Goal: Transaction & Acquisition: Purchase product/service

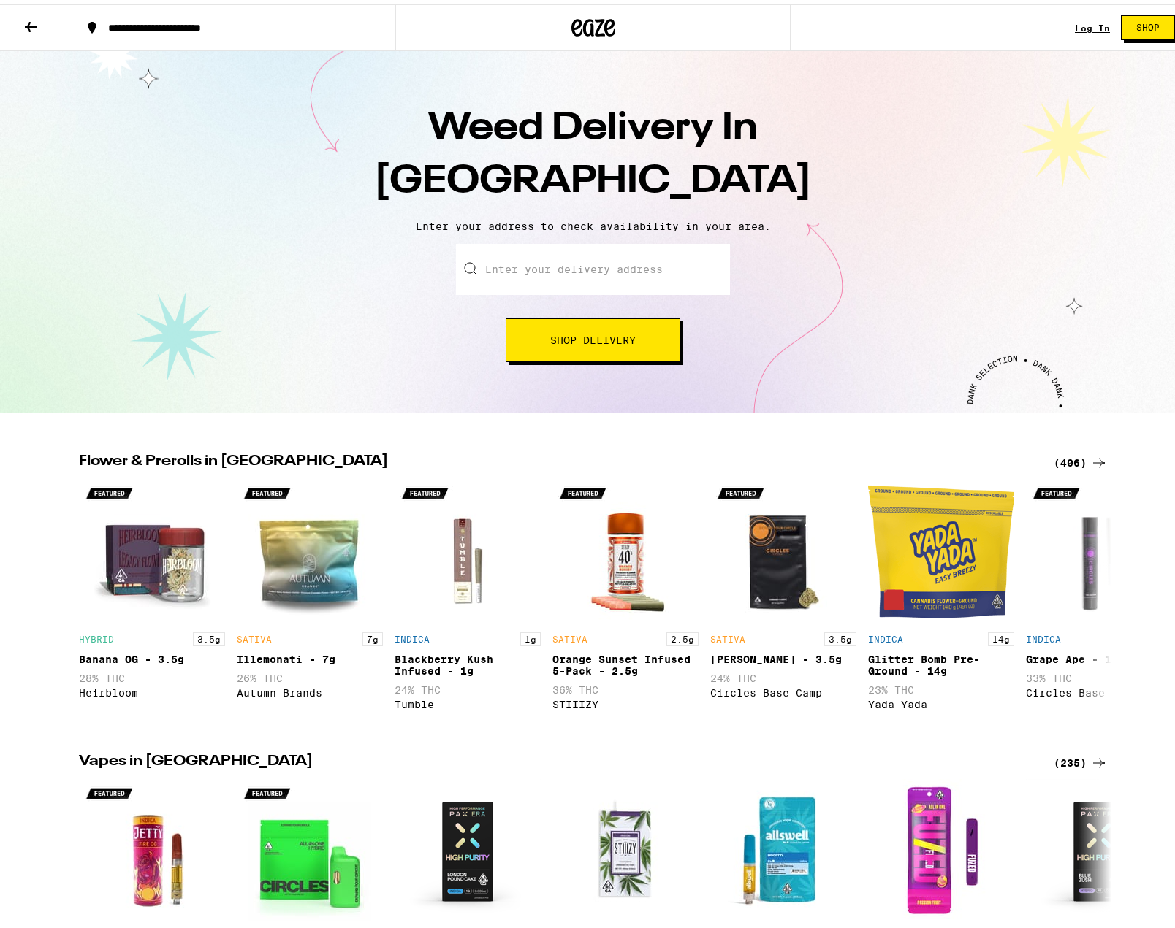
click at [534, 256] on input "Enter your delivery address" at bounding box center [593, 265] width 274 height 51
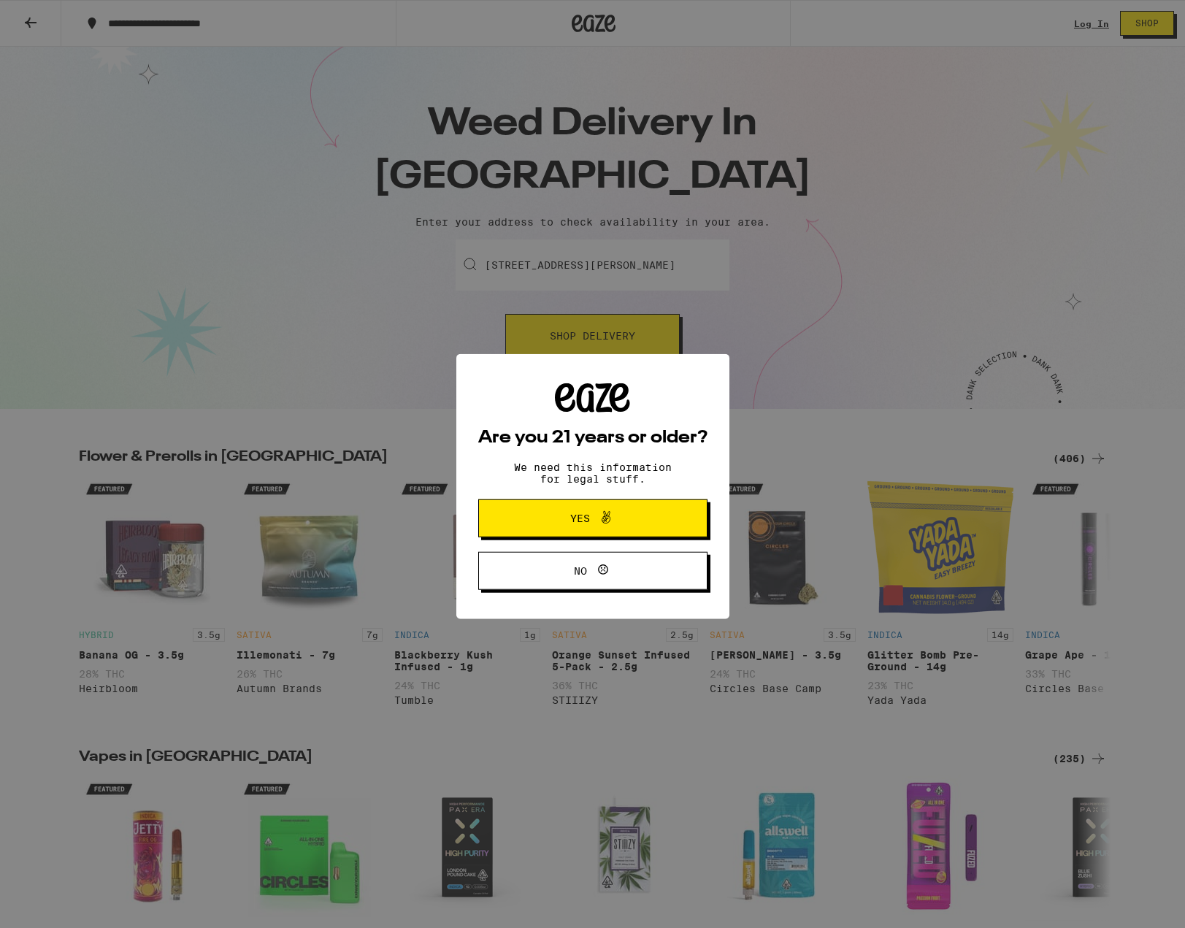
type input "631 O'Farrell Street #1502, San Francisco, CA"
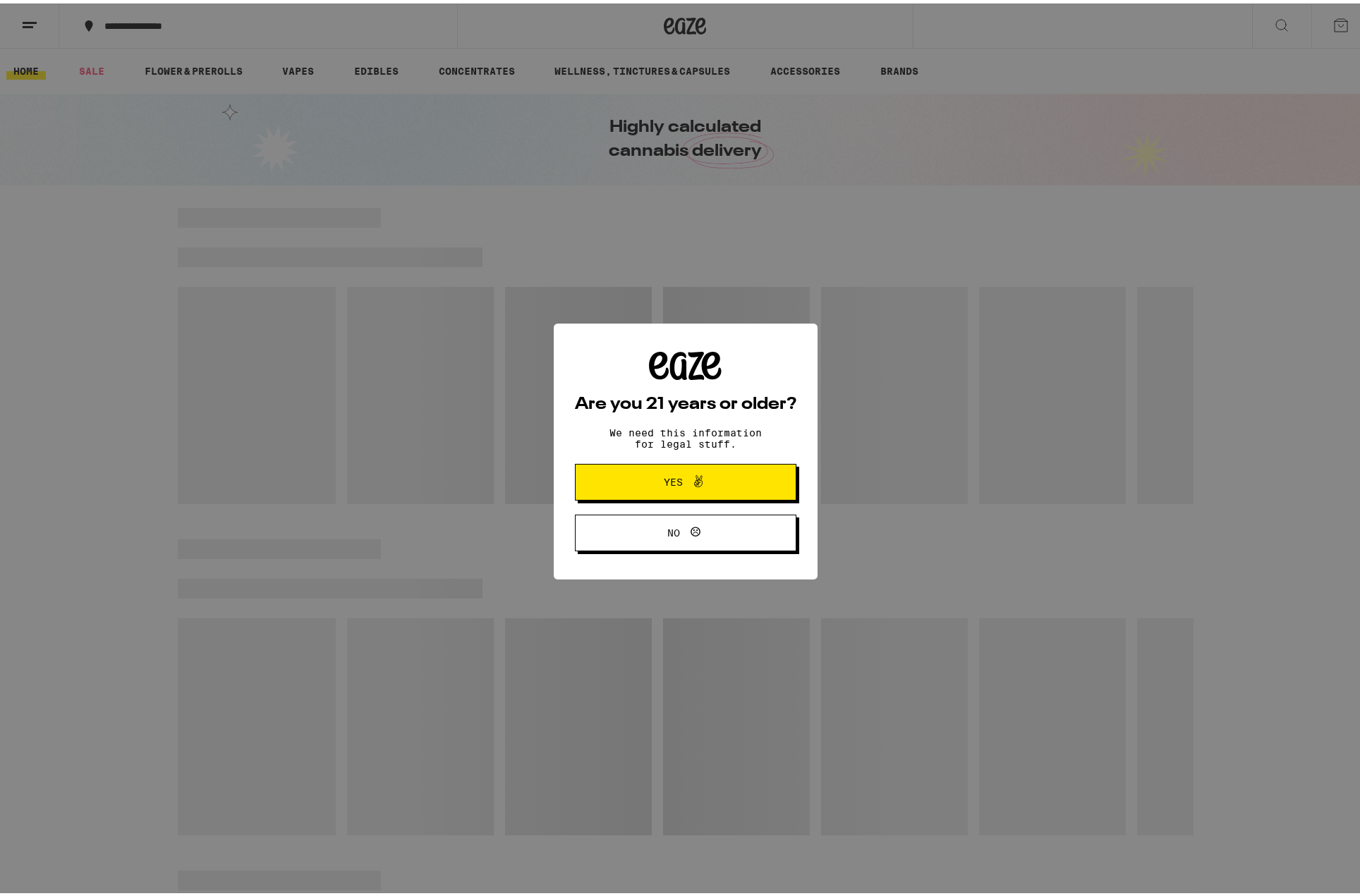
click at [688, 495] on button "Yes" at bounding box center [685, 479] width 221 height 37
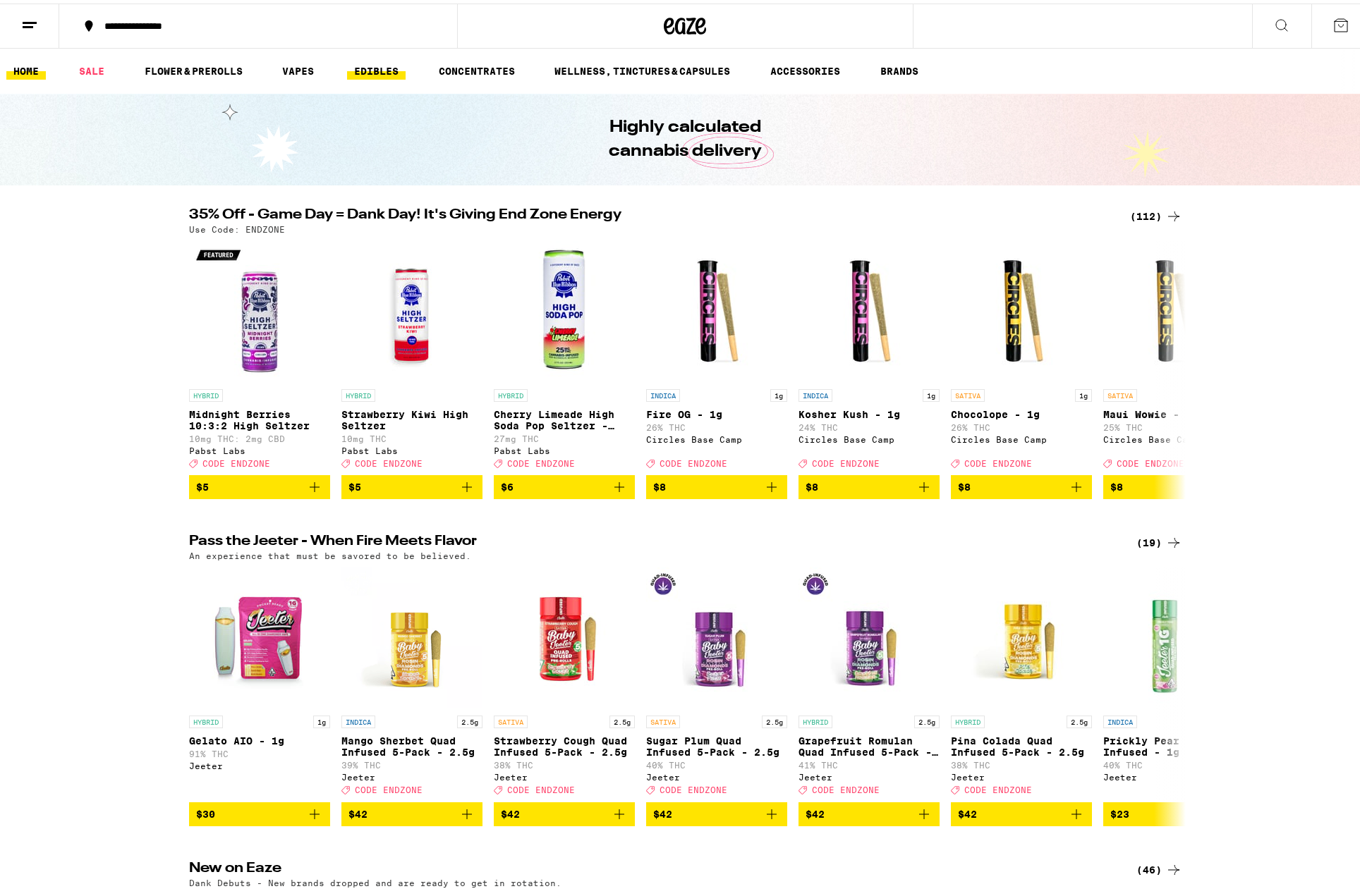
click at [367, 64] on link "EDIBLES" at bounding box center [376, 68] width 59 height 17
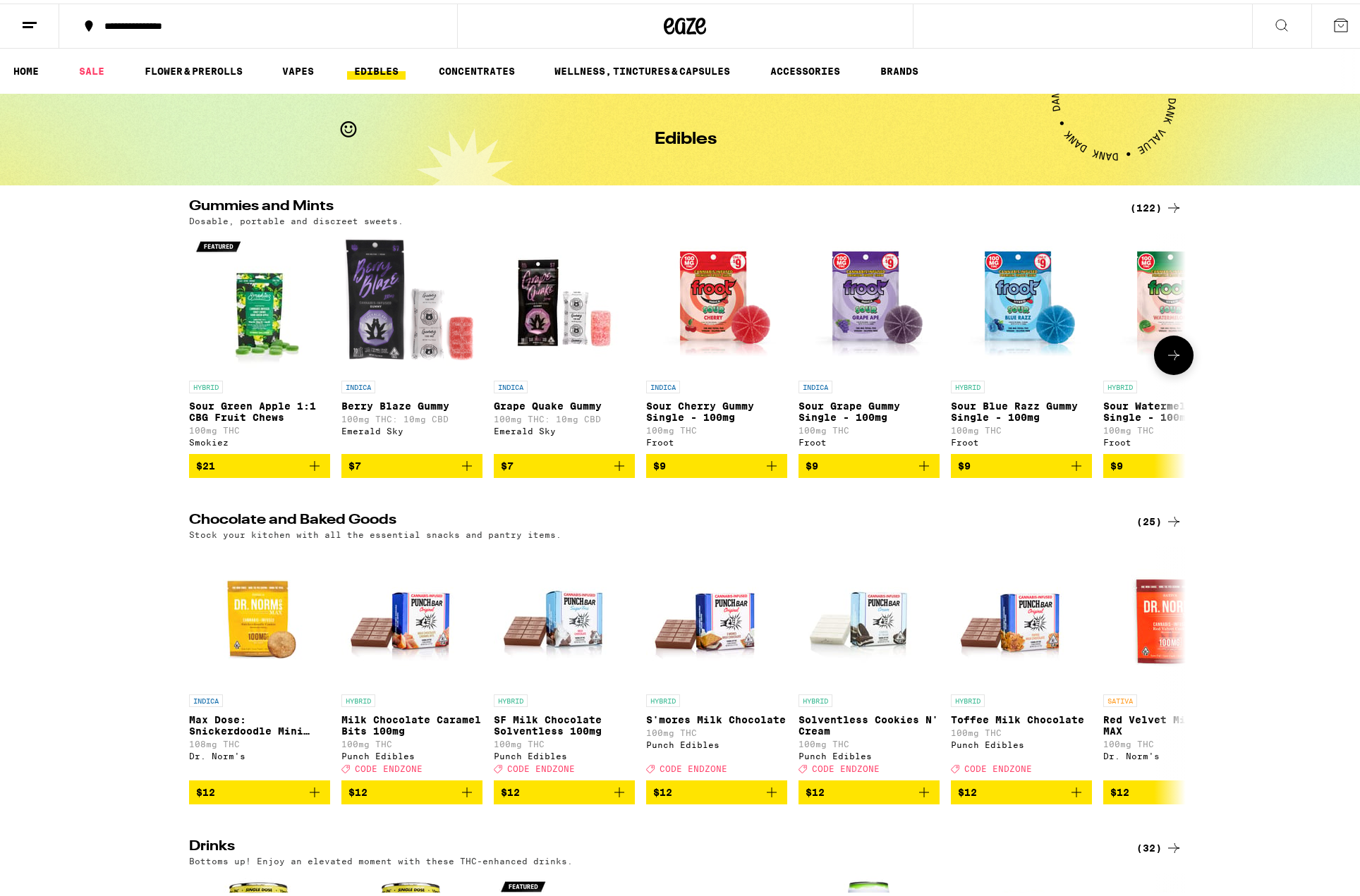
click at [366, 471] on span "$7" at bounding box center [411, 462] width 127 height 17
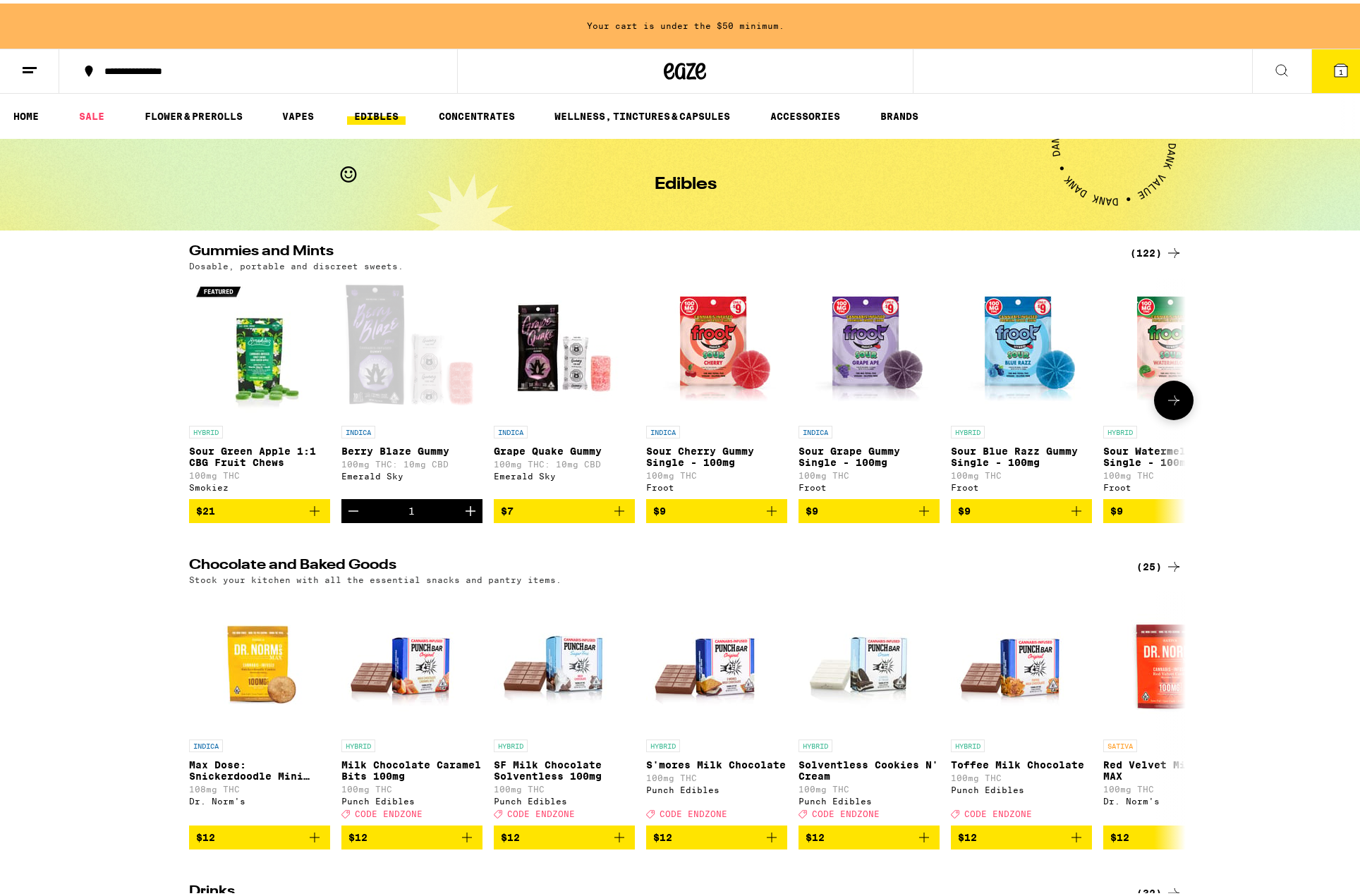
click at [614, 517] on icon "Add to bag" at bounding box center [620, 508] width 17 height 17
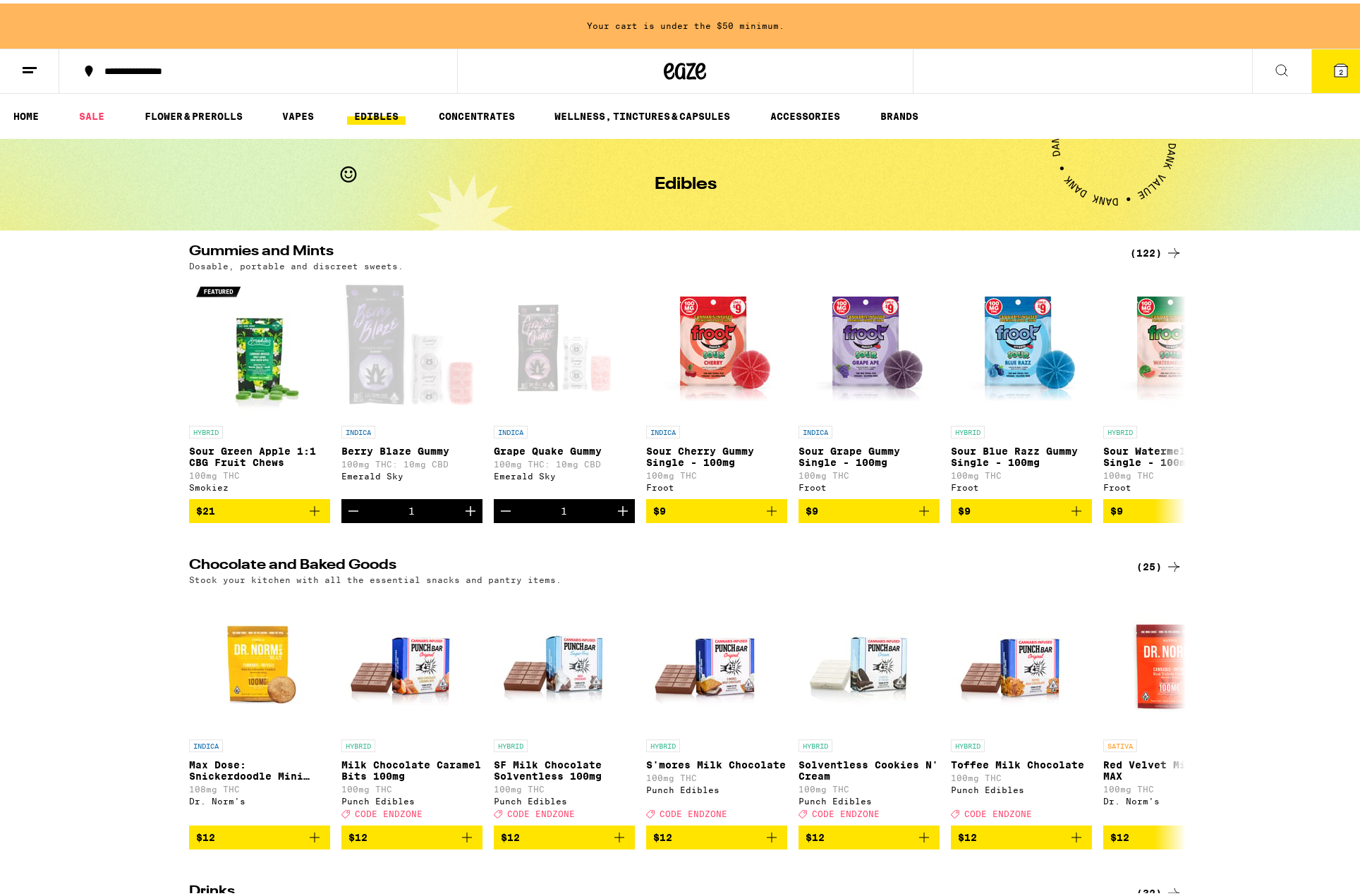
click at [1134, 77] on button "2" at bounding box center [1341, 67] width 59 height 43
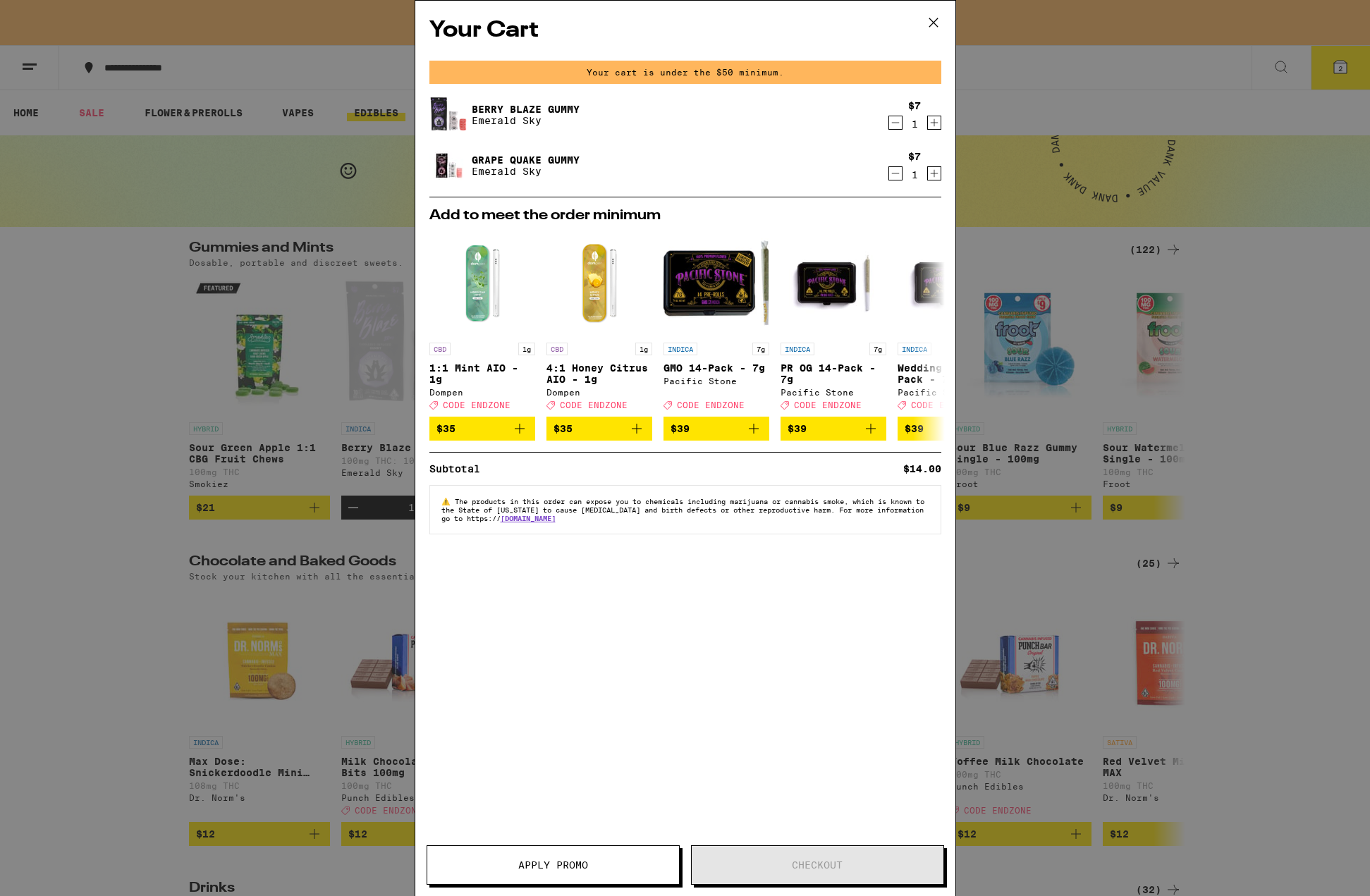
click at [933, 19] on icon at bounding box center [934, 22] width 21 height 21
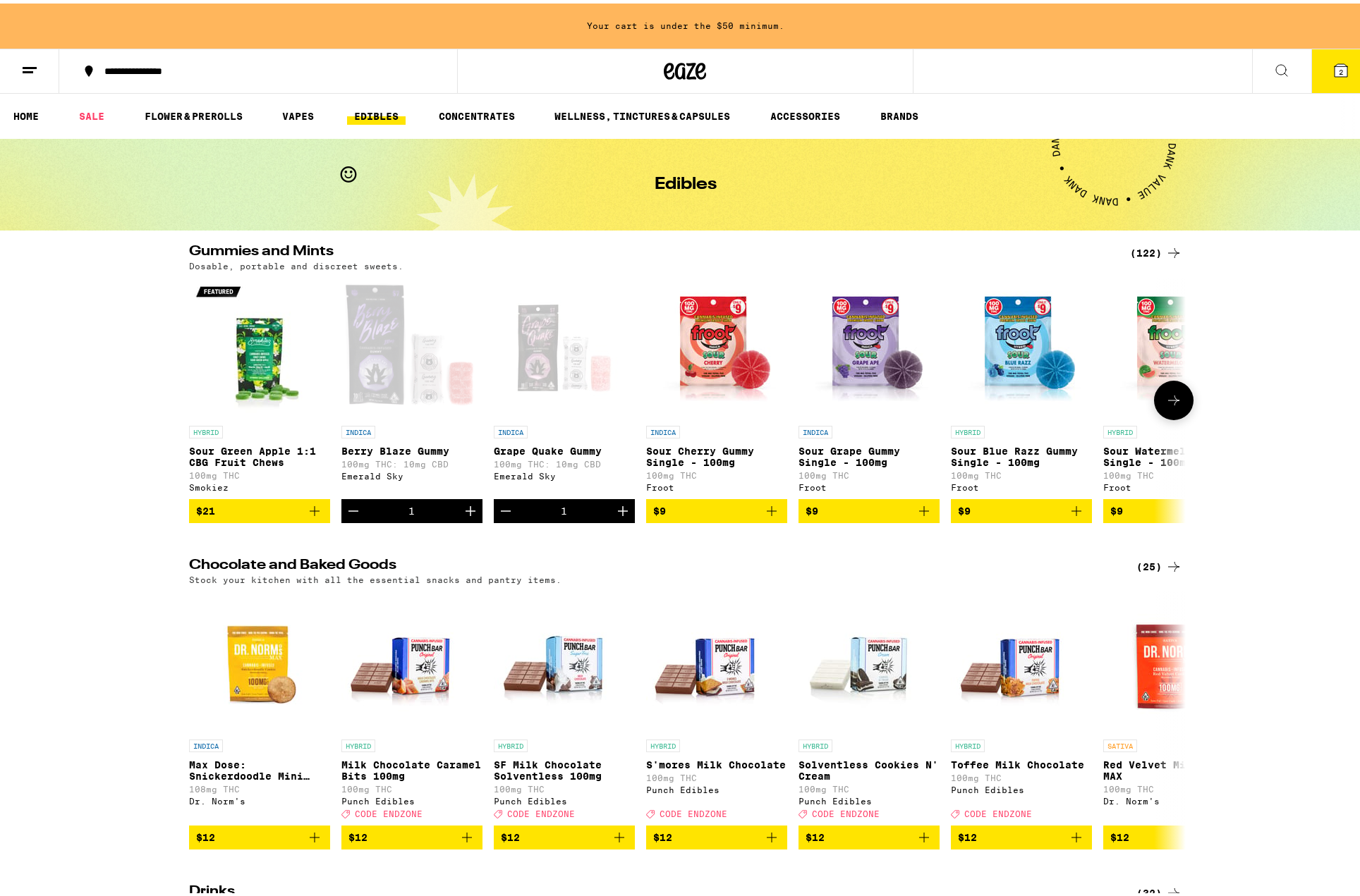
click at [467, 510] on icon "Increment" at bounding box center [470, 508] width 17 height 17
drag, startPoint x: 617, startPoint y: 519, endPoint x: 844, endPoint y: 315, distance: 305.2
click at [618, 517] on icon "Increment" at bounding box center [623, 508] width 17 height 17
click at [1134, 55] on button "4" at bounding box center [1341, 67] width 59 height 43
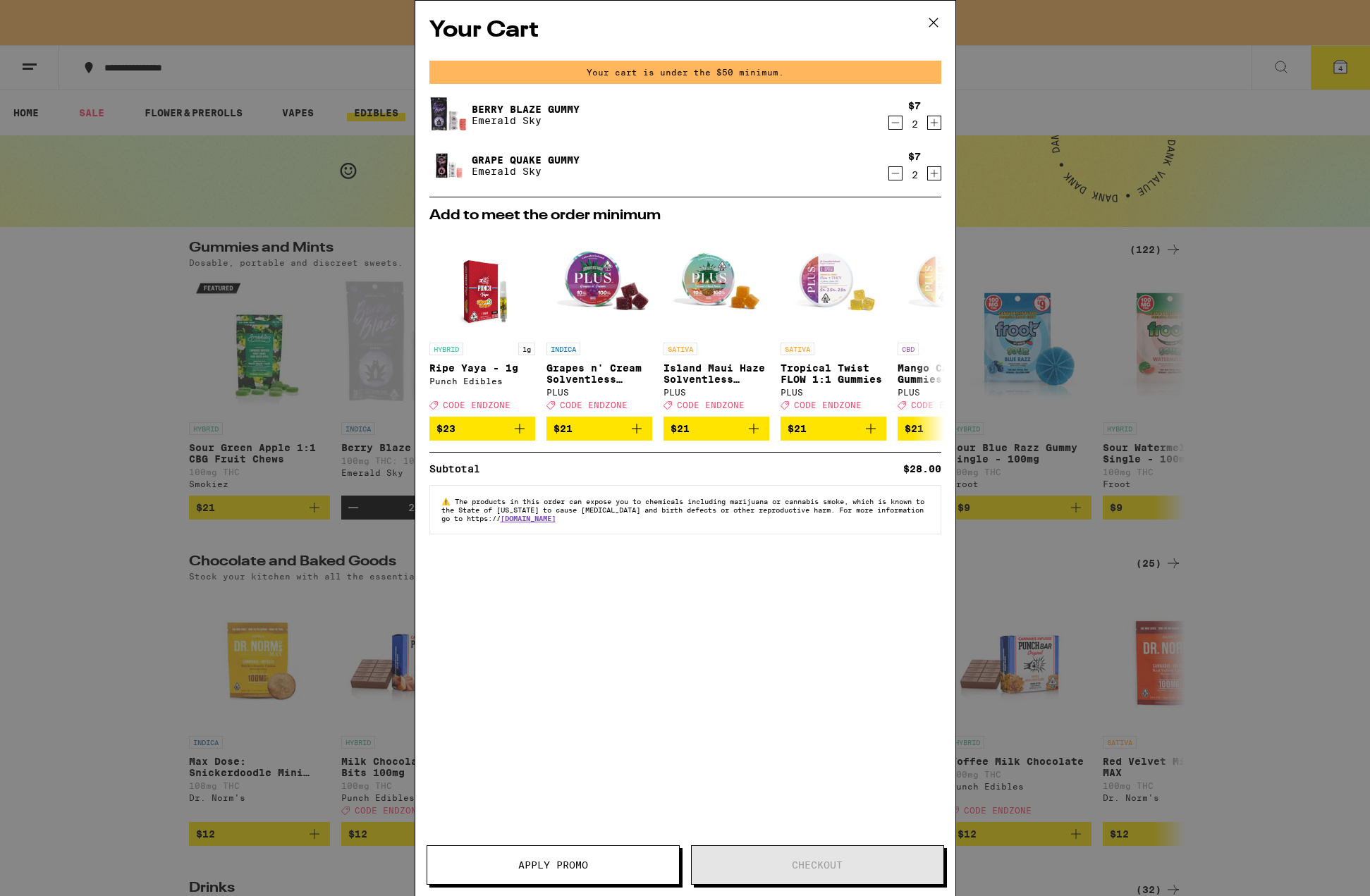
click at [737, 814] on div "Your Cart Your cart is under the $50 minimum. Berry Blaze Gummy Emerald Sky $7 …" at bounding box center [685, 428] width 541 height 854
click at [936, 23] on icon at bounding box center [934, 22] width 21 height 21
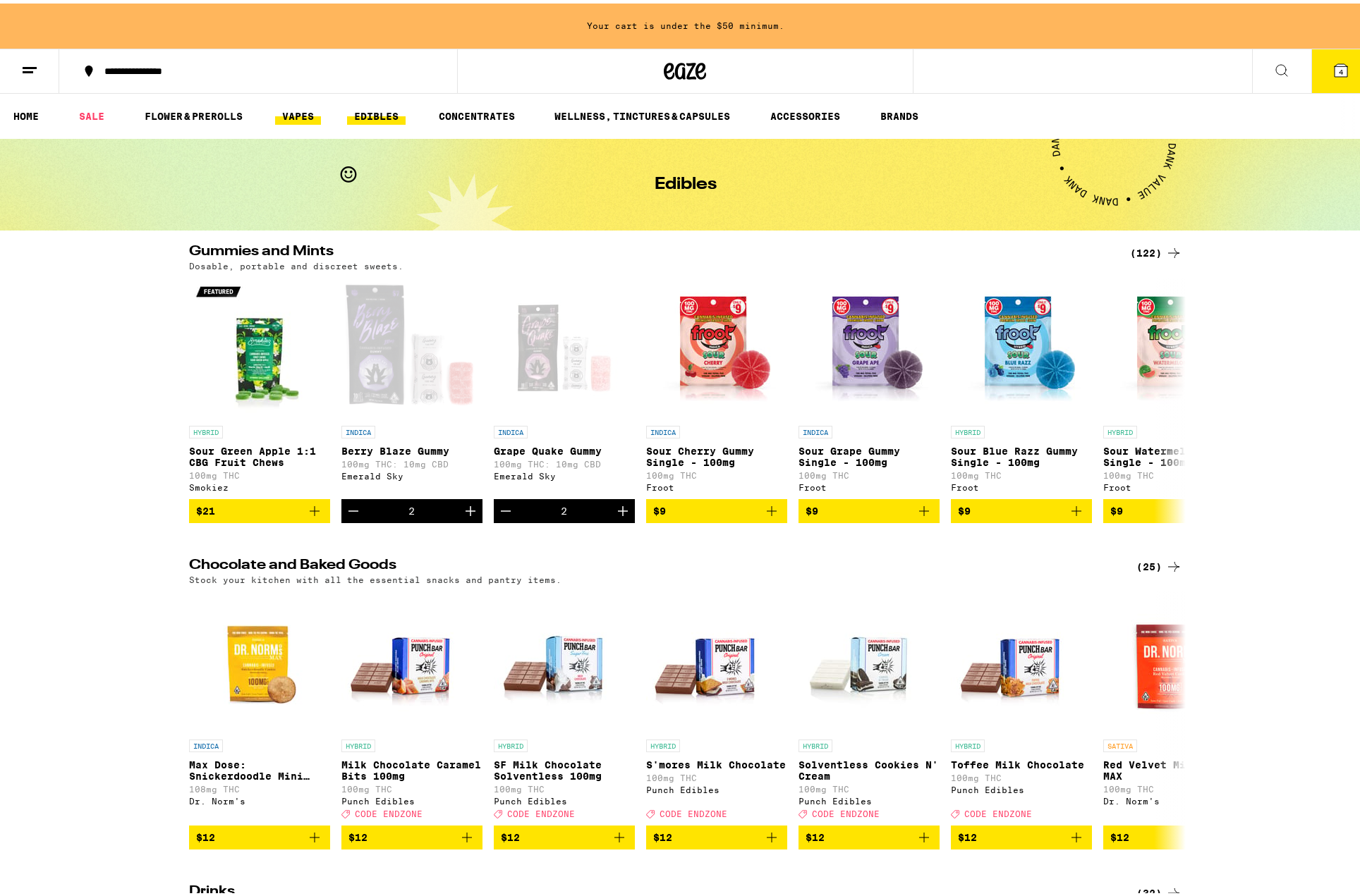
click at [297, 117] on link "VAPES" at bounding box center [298, 113] width 45 height 17
click at [288, 114] on link "VAPES" at bounding box center [298, 113] width 45 height 17
click at [127, 284] on div "Gummies and Mints (122) Dosable, portable and discreet sweets. HYBRID Sour Gree…" at bounding box center [685, 380] width 1371 height 279
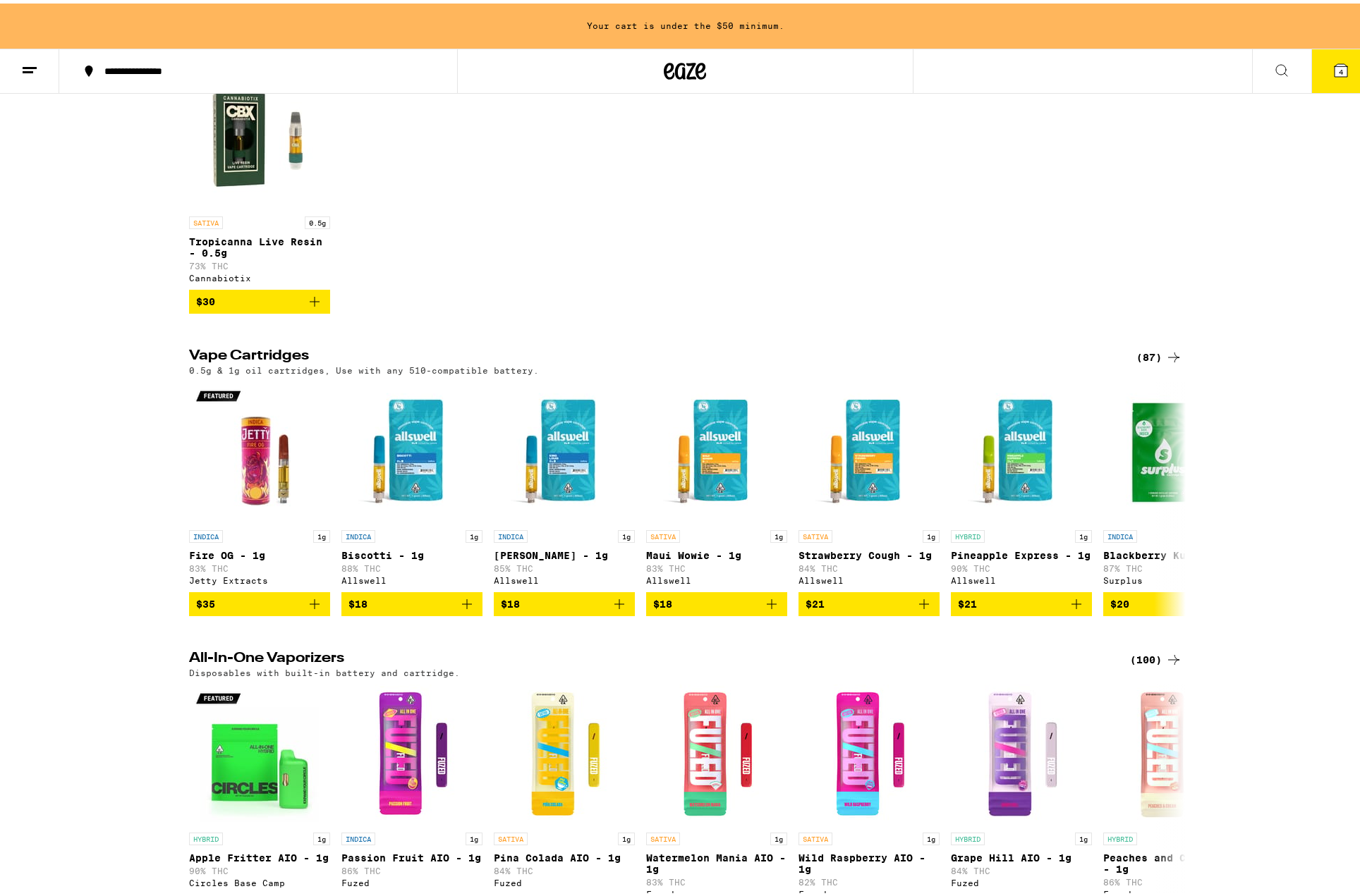
scroll to position [211, 0]
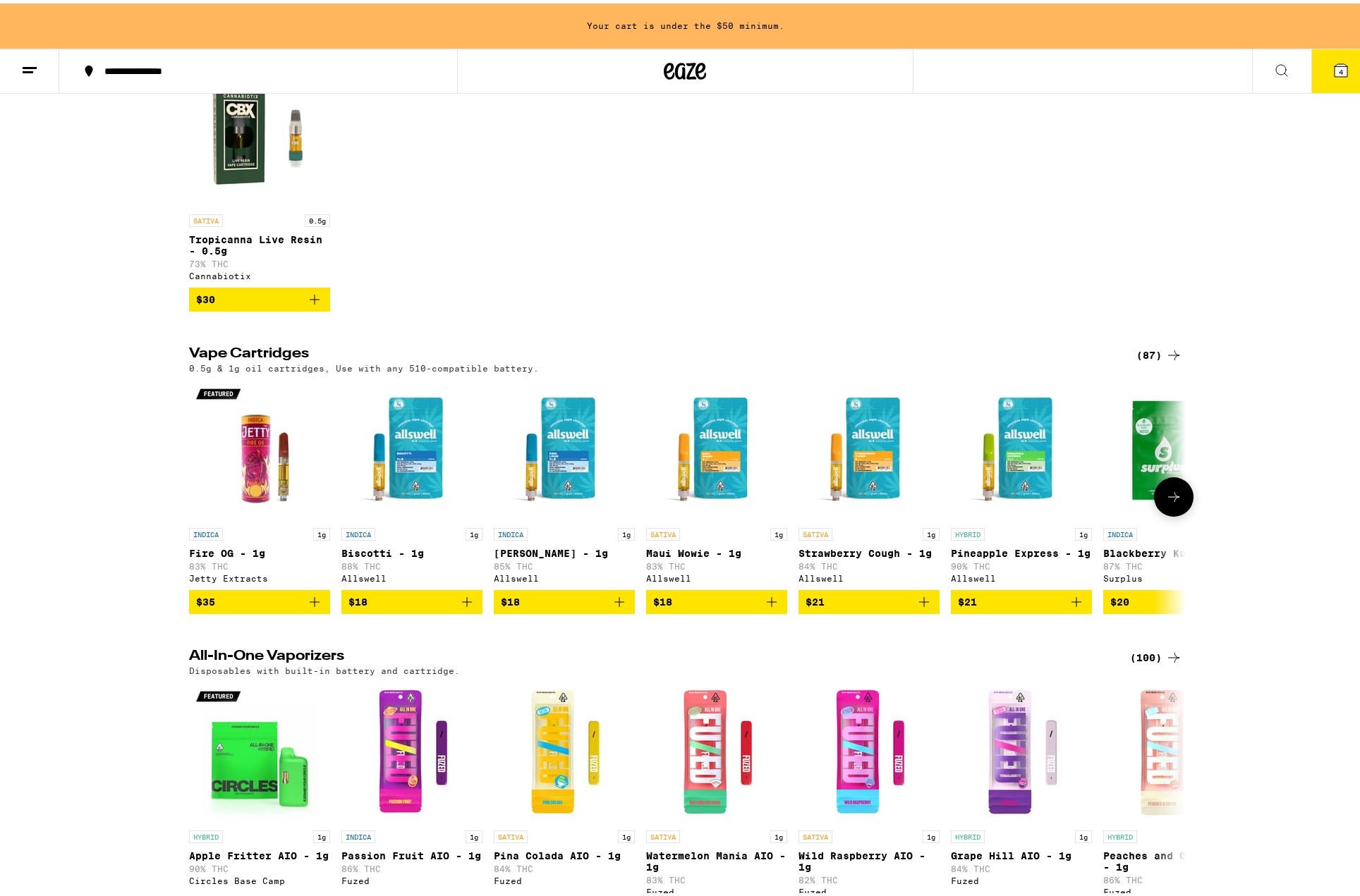
click at [310, 603] on icon "Add to bag" at bounding box center [315, 599] width 10 height 10
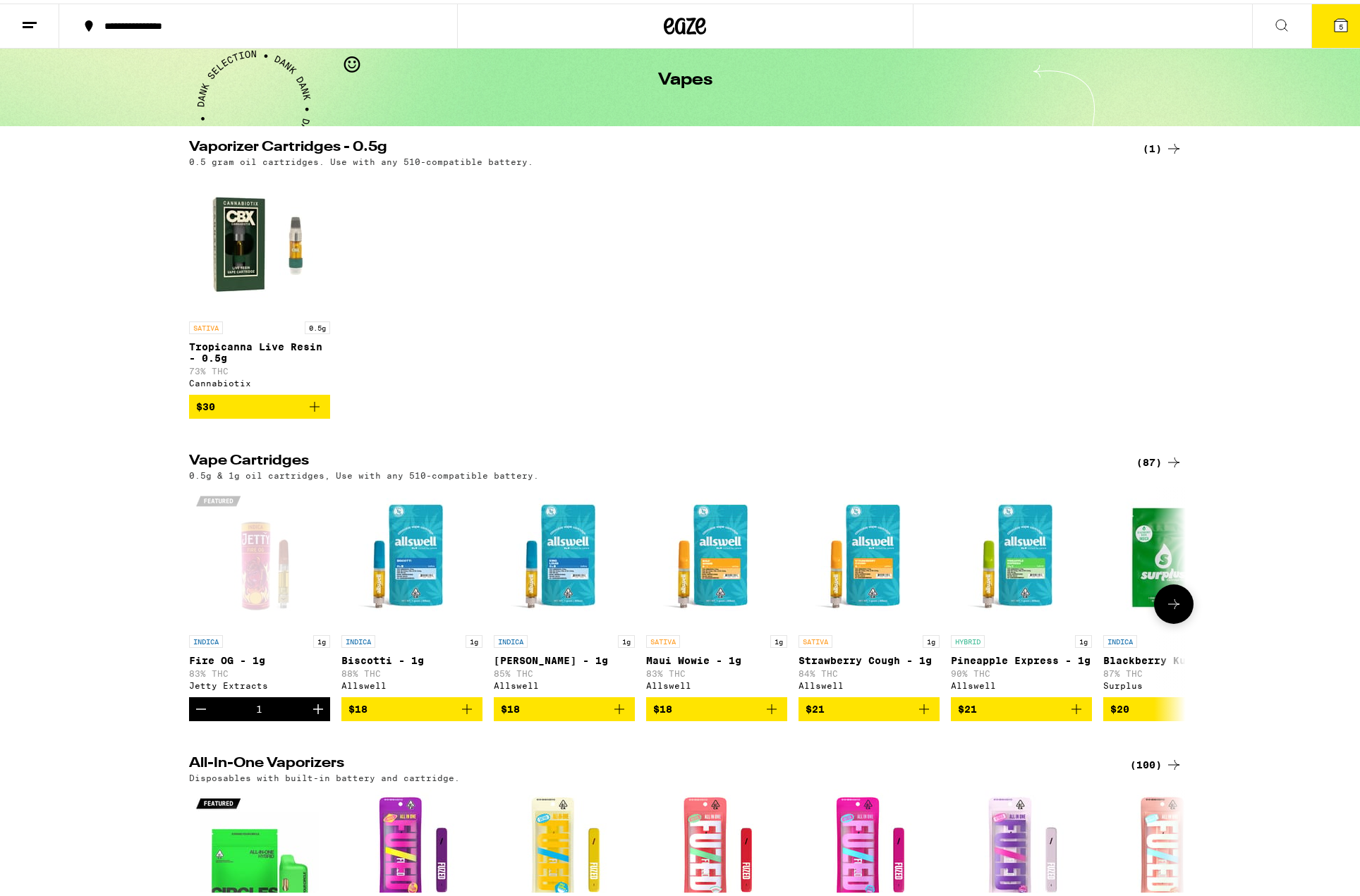
scroll to position [0, 0]
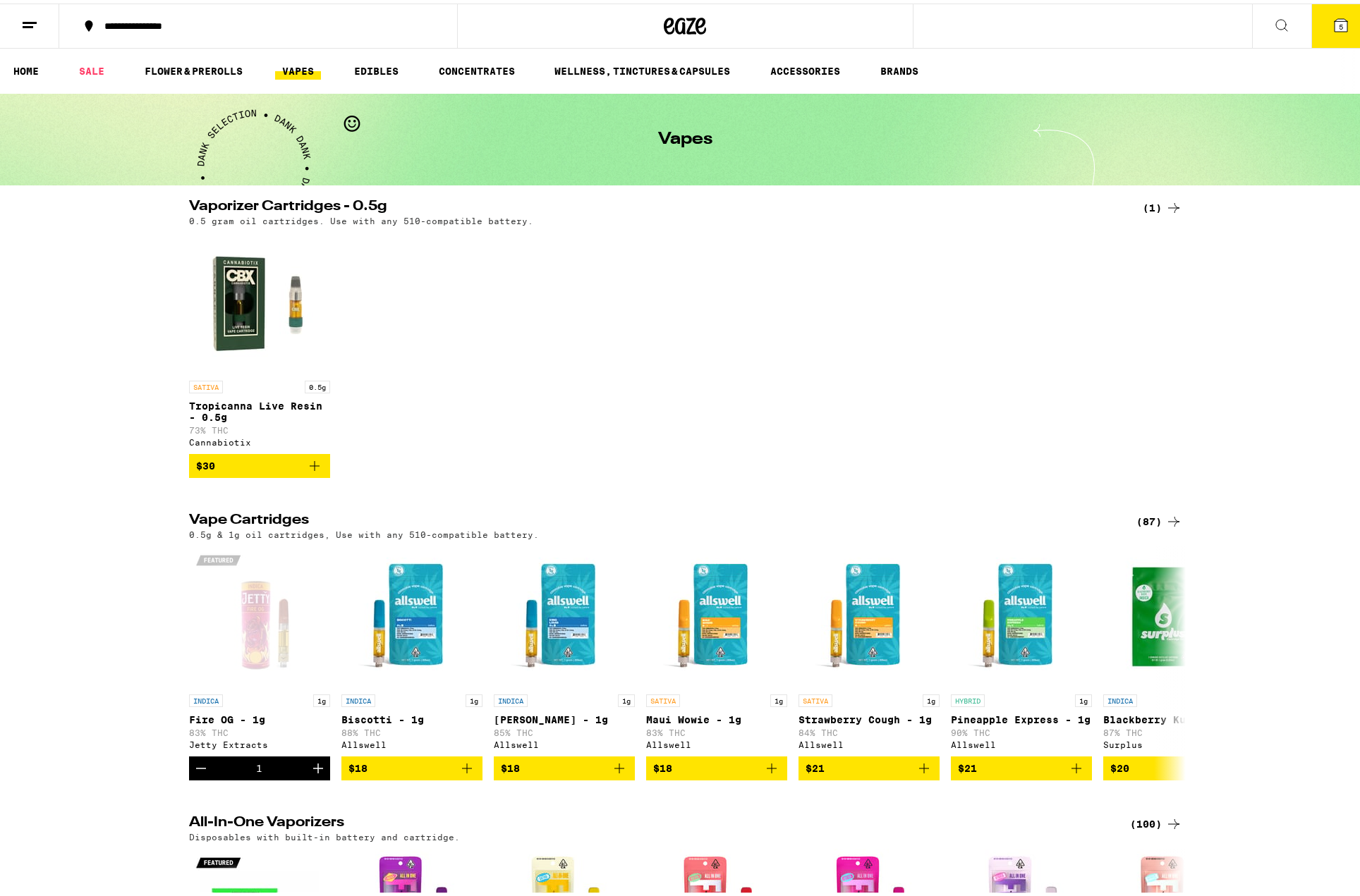
click at [1134, 18] on icon at bounding box center [1342, 22] width 17 height 17
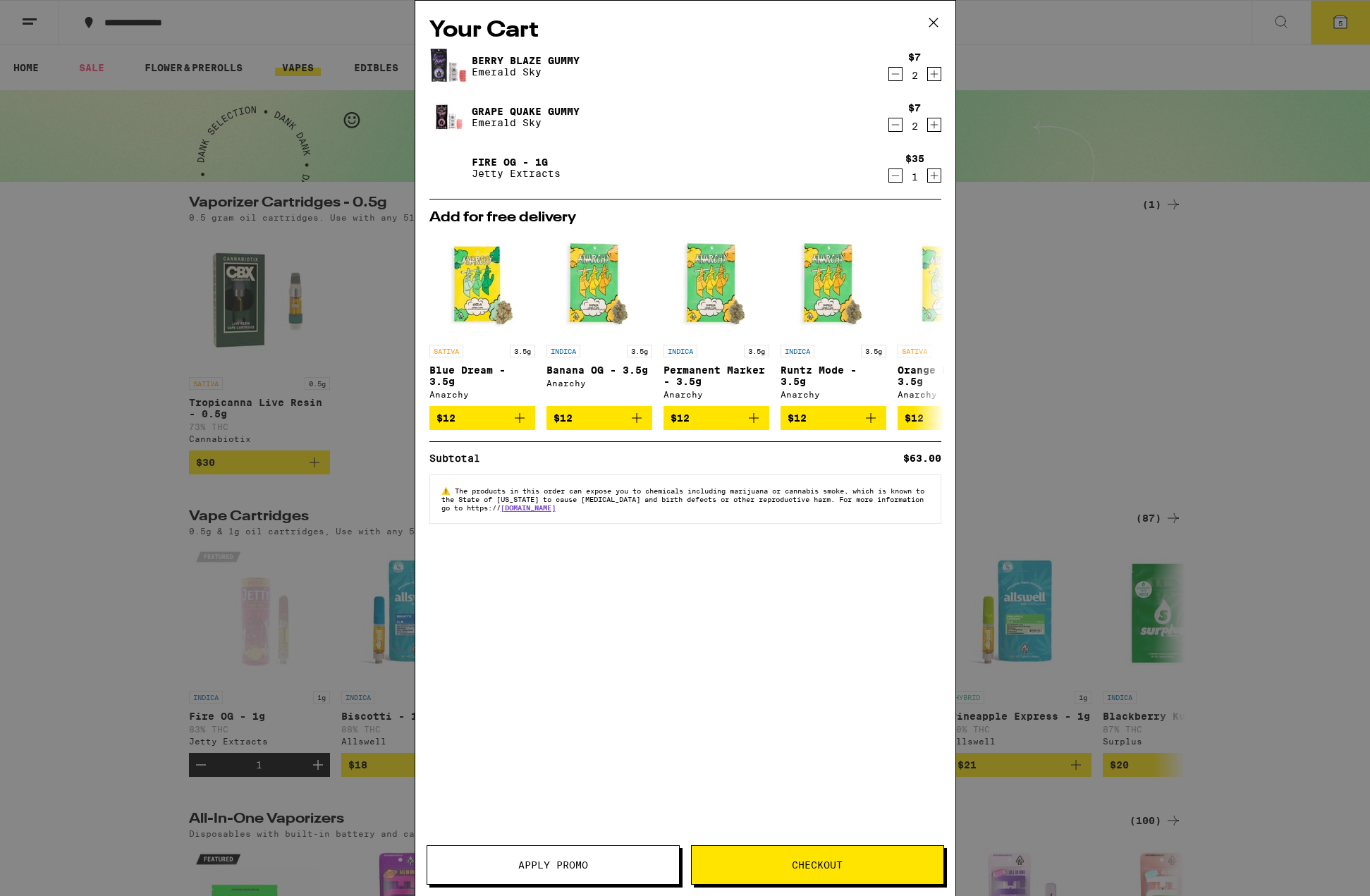
click at [893, 122] on icon "Decrement" at bounding box center [895, 126] width 13 height 17
click at [758, 857] on button "Checkout" at bounding box center [818, 865] width 253 height 40
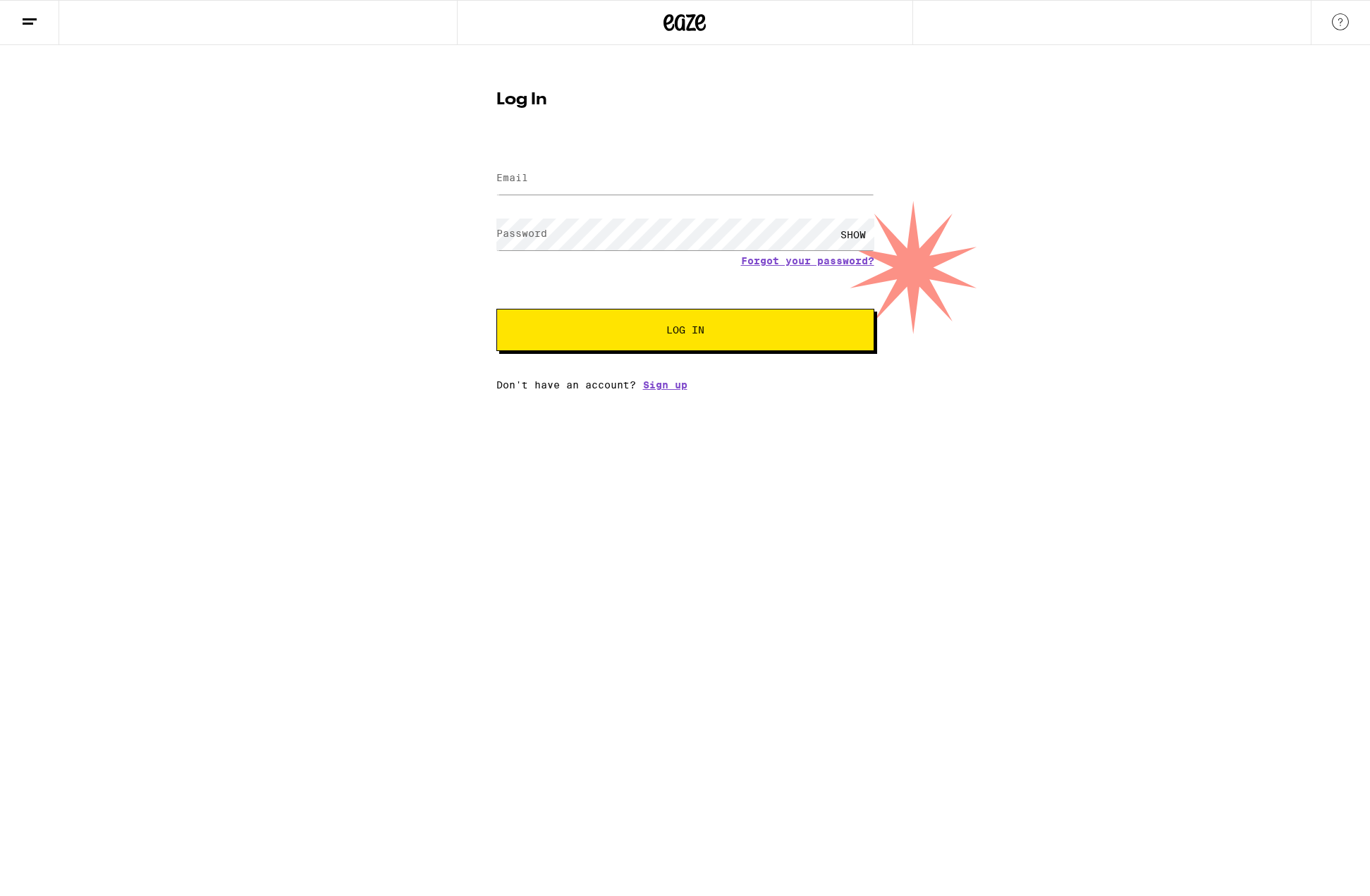
click at [589, 195] on div at bounding box center [685, 179] width 378 height 42
click at [581, 182] on input "Email" at bounding box center [685, 179] width 378 height 32
click at [538, 174] on input "Email" at bounding box center [685, 179] width 378 height 32
type input "a.balooga.whale@gmail.com"
click at [496, 309] on button "Log In" at bounding box center [685, 330] width 378 height 42
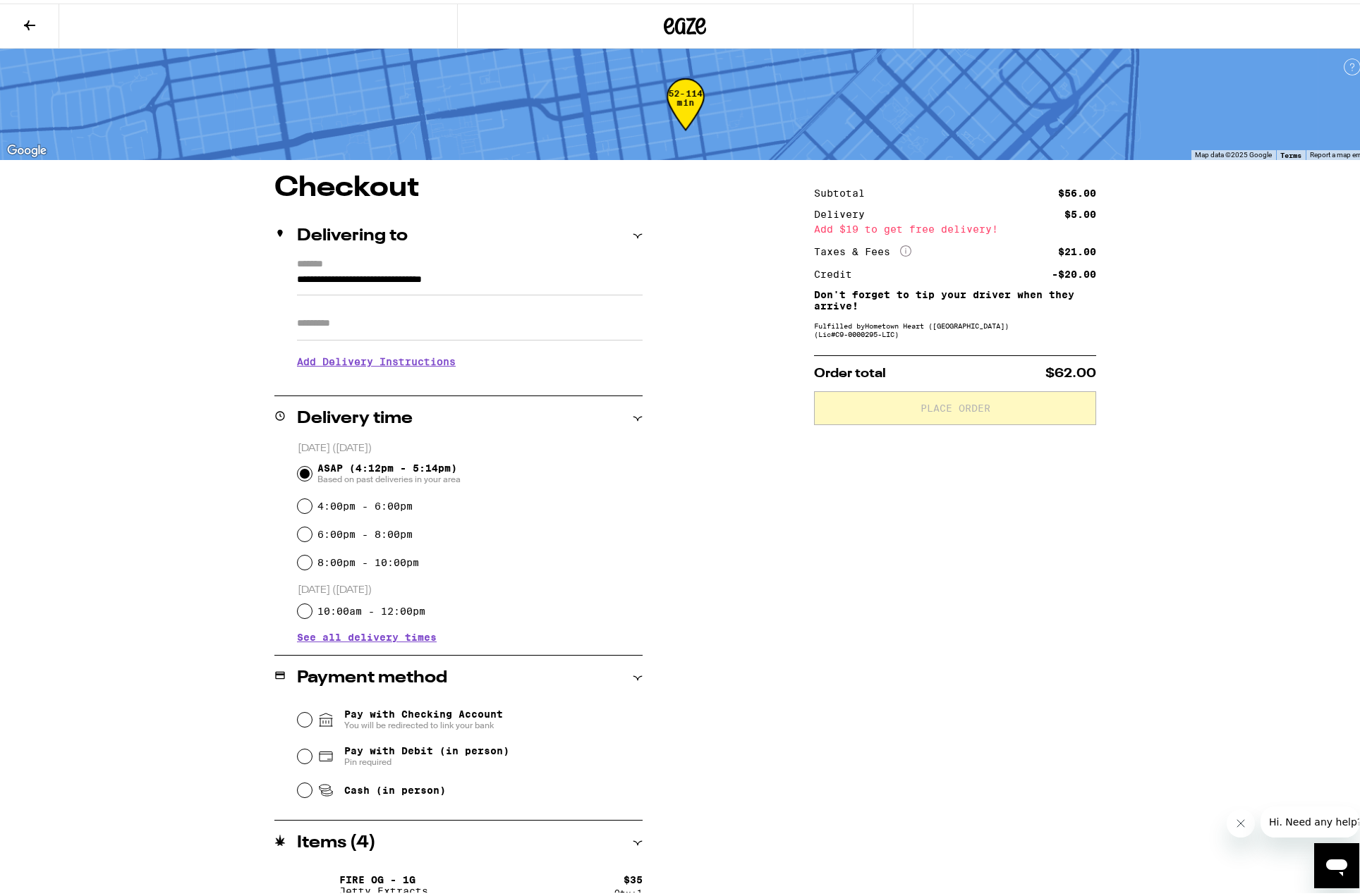
click at [193, 504] on div "**********" at bounding box center [686, 593] width 1016 height 845
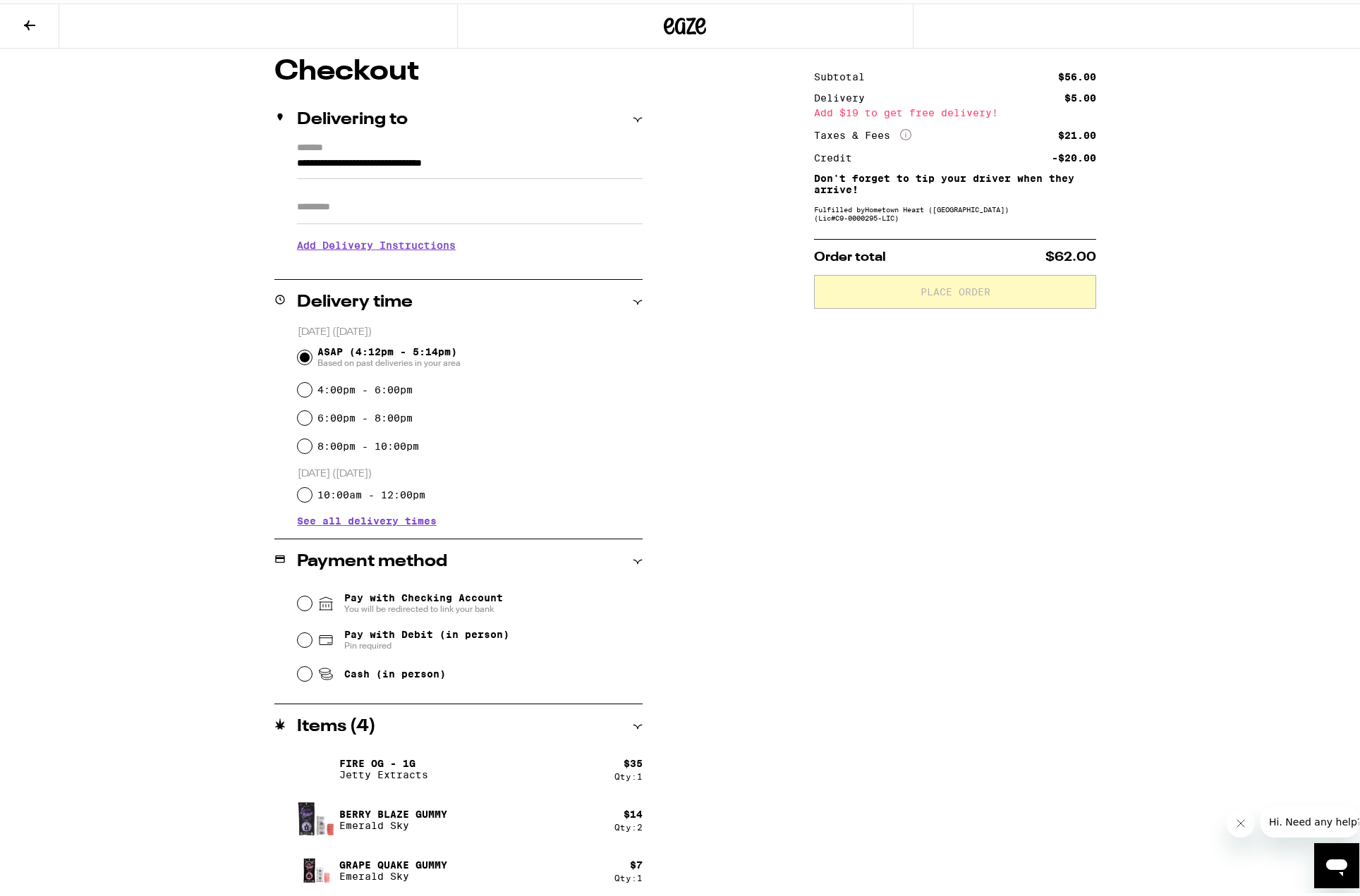
scroll to position [119, 0]
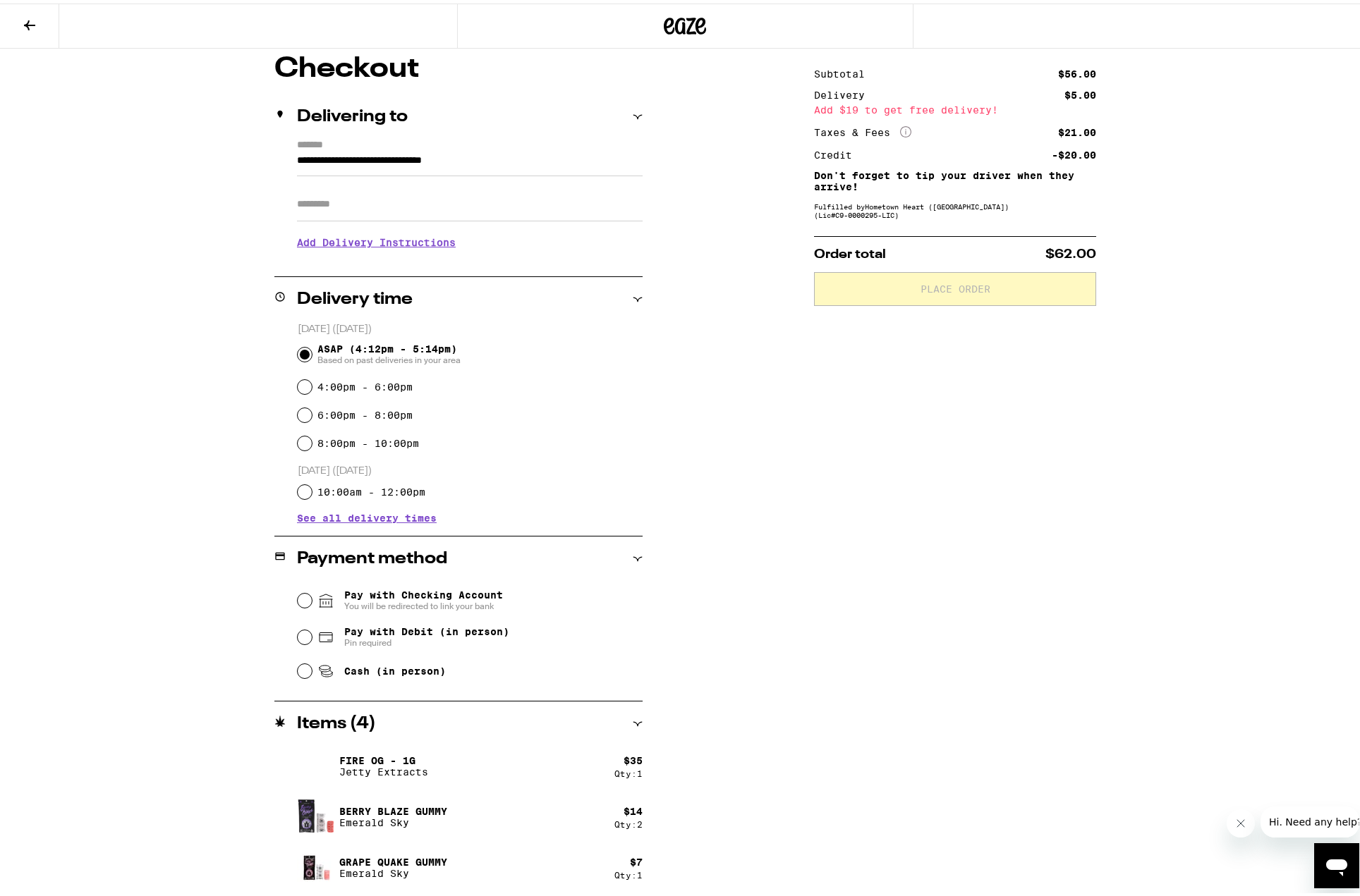
click at [349, 594] on span "Pay with Checking Account You will be redirected to link your bank" at bounding box center [423, 597] width 158 height 22
click at [312, 594] on input "Pay with Checking Account You will be redirected to link your bank" at bounding box center [304, 597] width 14 height 14
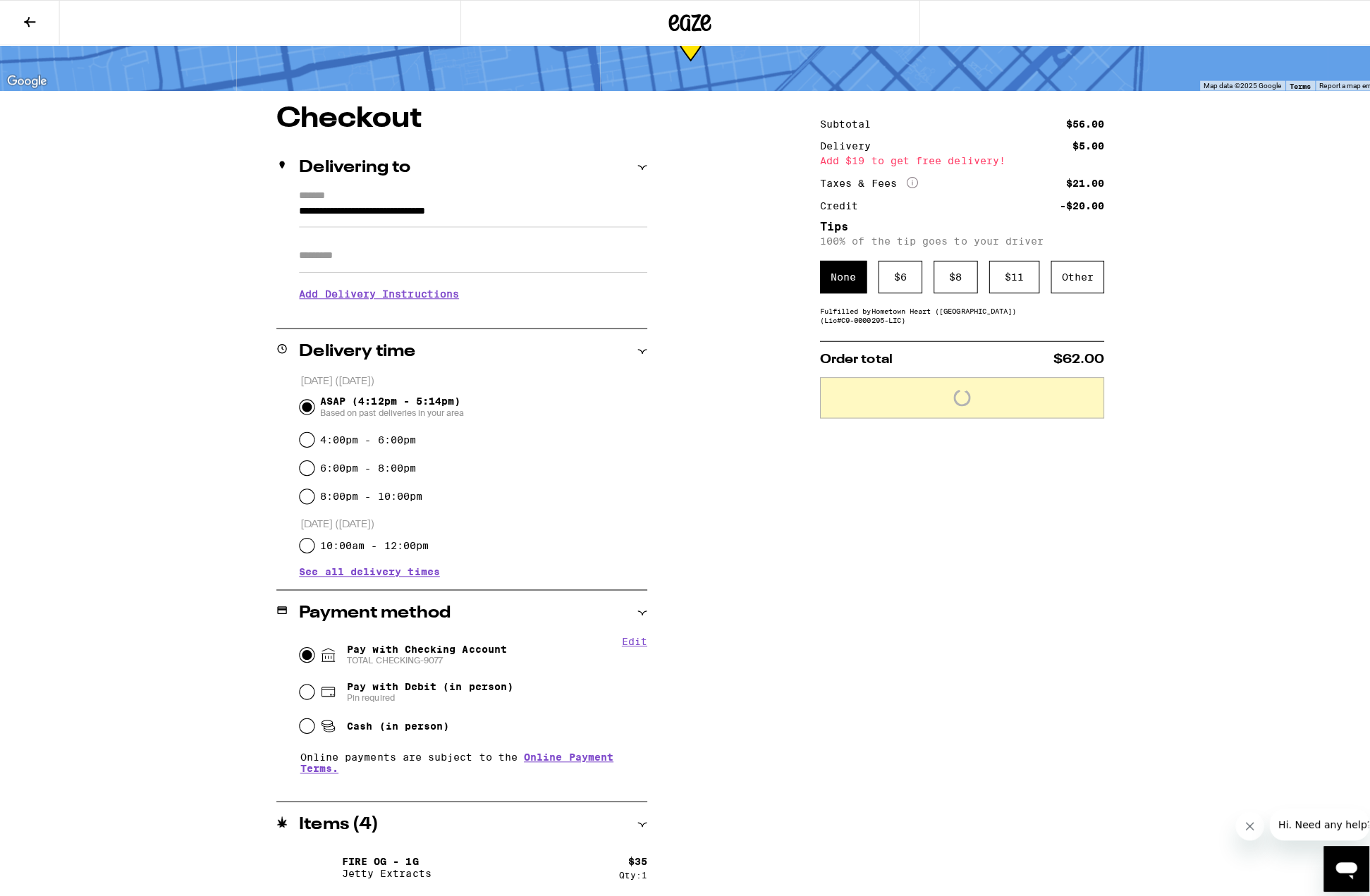
scroll to position [0, 0]
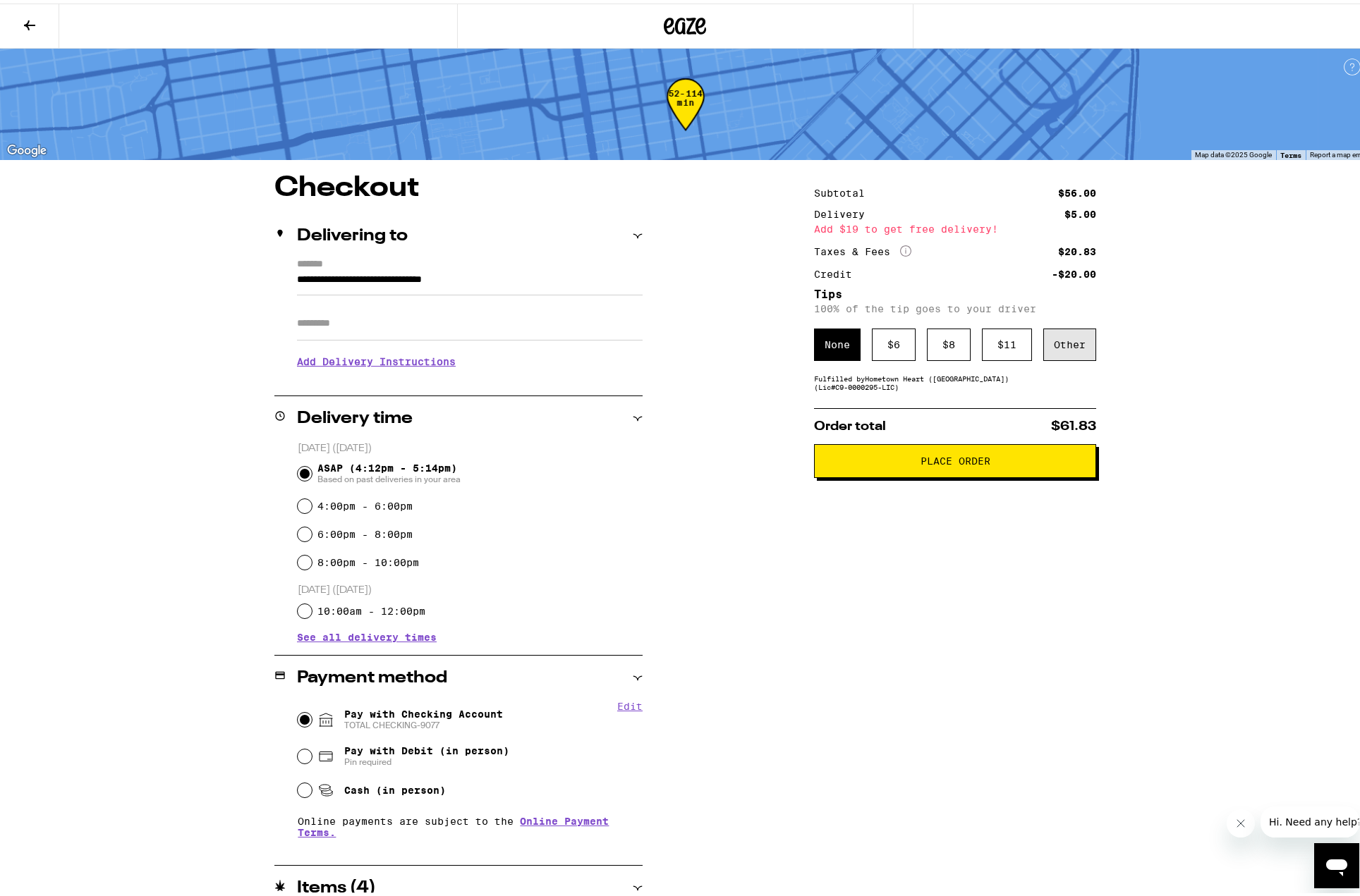
click at [1065, 347] on div "Other" at bounding box center [1069, 342] width 53 height 33
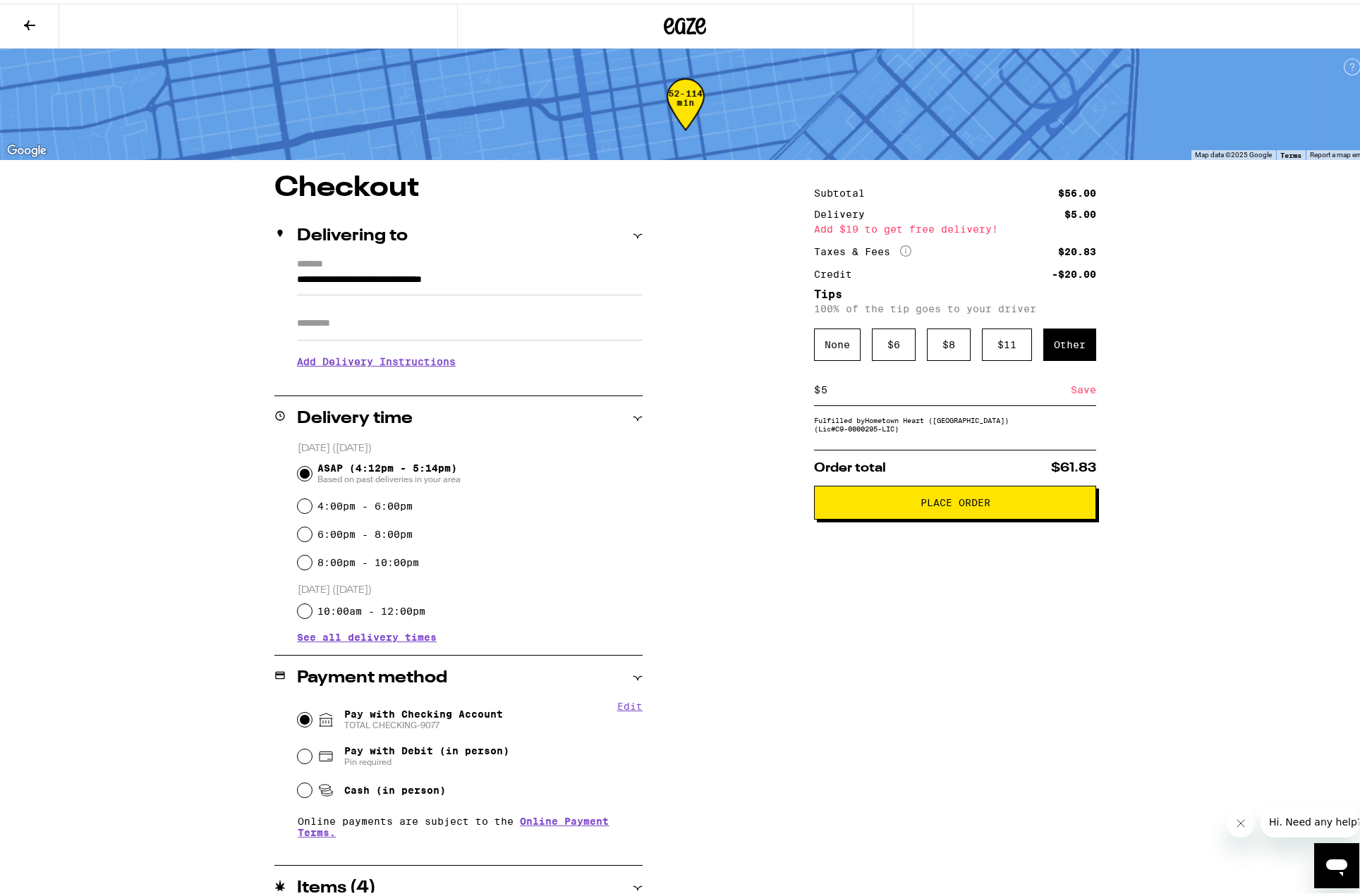
type input "5"
click at [762, 499] on div "**********" at bounding box center [686, 616] width 1016 height 890
click at [901, 512] on button "Place Order" at bounding box center [955, 499] width 282 height 34
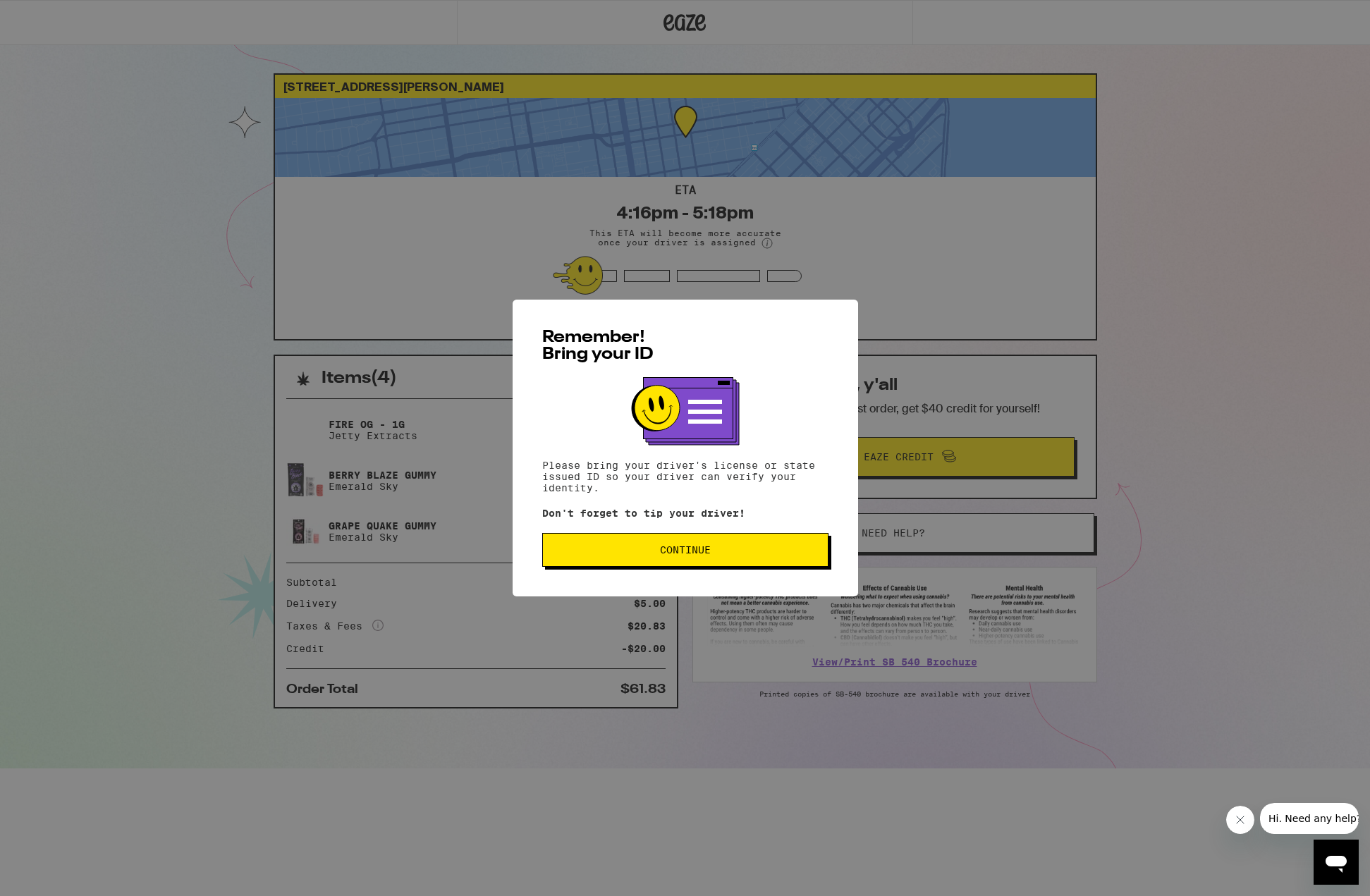
click at [685, 561] on button "Continue" at bounding box center [685, 549] width 287 height 34
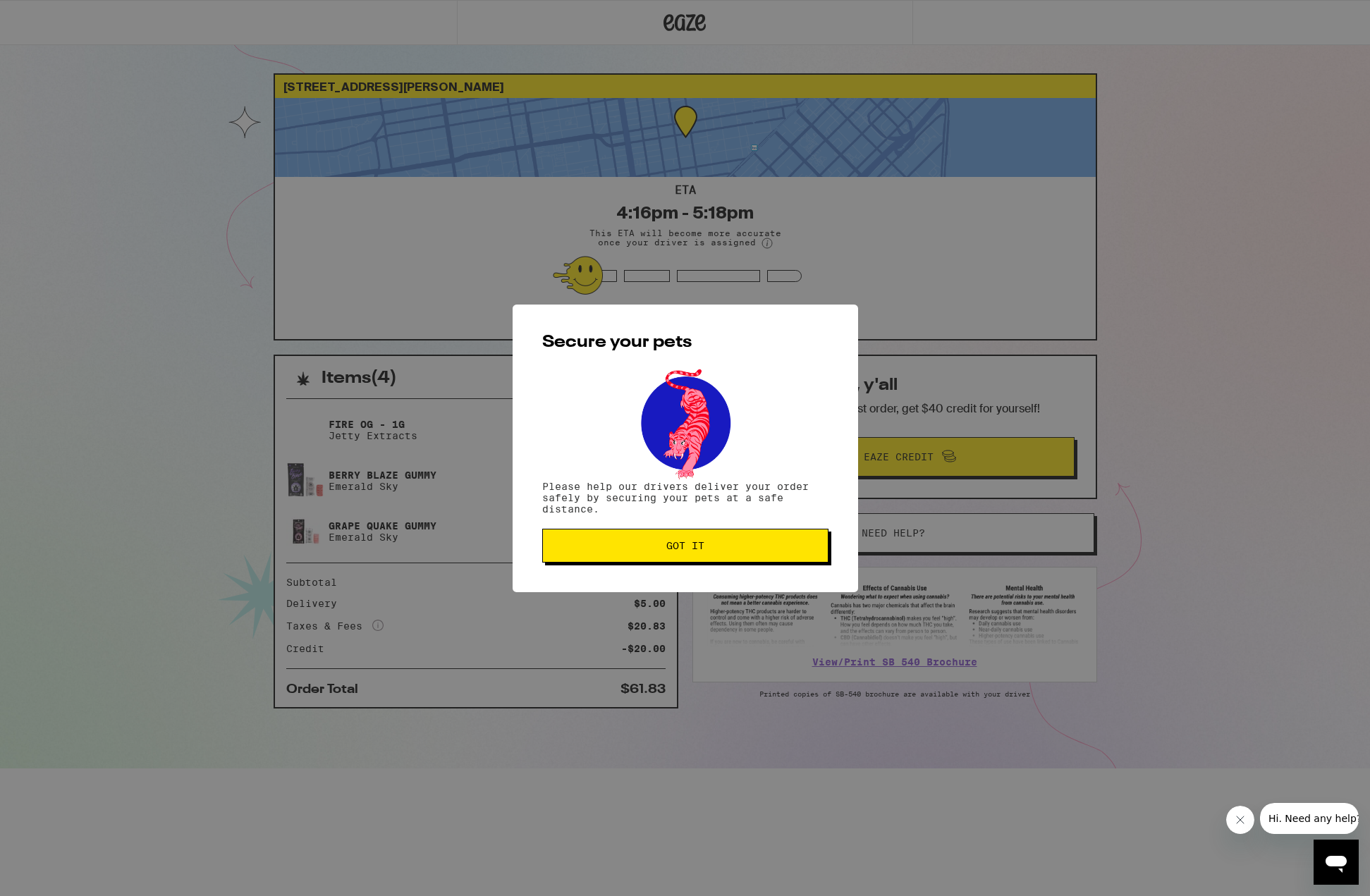
click at [679, 550] on span "Got it" at bounding box center [685, 546] width 38 height 10
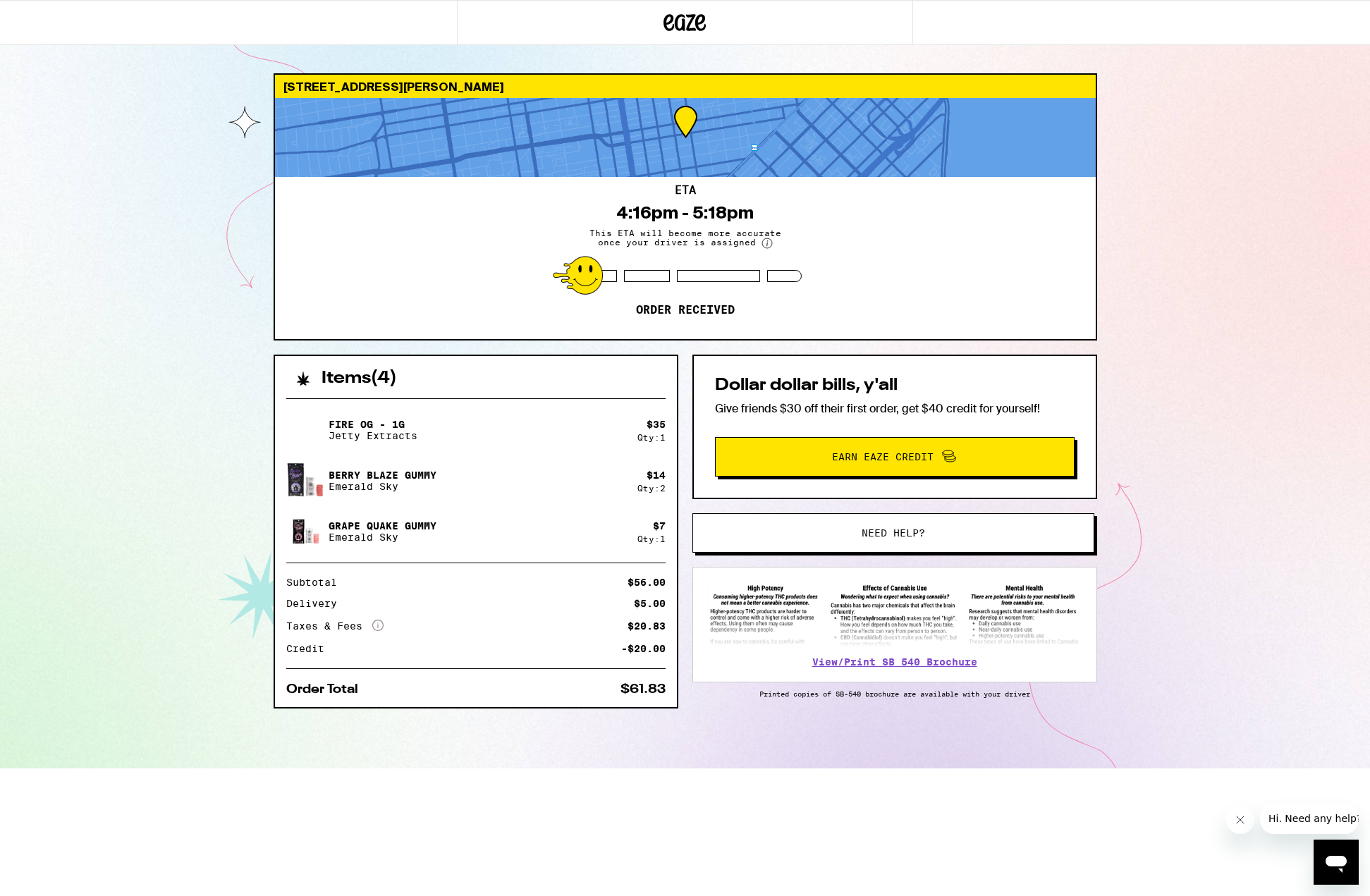
click at [684, 470] on div "Items ( 4 ) Fire OG - 1g Jetty Extracts $ 35 Qty: 1 Berry Blaze Gummy Emerald S…" at bounding box center [685, 561] width 824 height 414
drag, startPoint x: 778, startPoint y: 413, endPoint x: 786, endPoint y: 410, distance: 8.5
click at [779, 413] on p "Give friends $30 off their first order, get $40 credit for yourself!" at bounding box center [895, 408] width 360 height 14
click at [771, 386] on h2 "Dollar dollar bills, y'all" at bounding box center [895, 386] width 360 height 17
click at [661, 314] on p "Order received" at bounding box center [685, 310] width 98 height 14
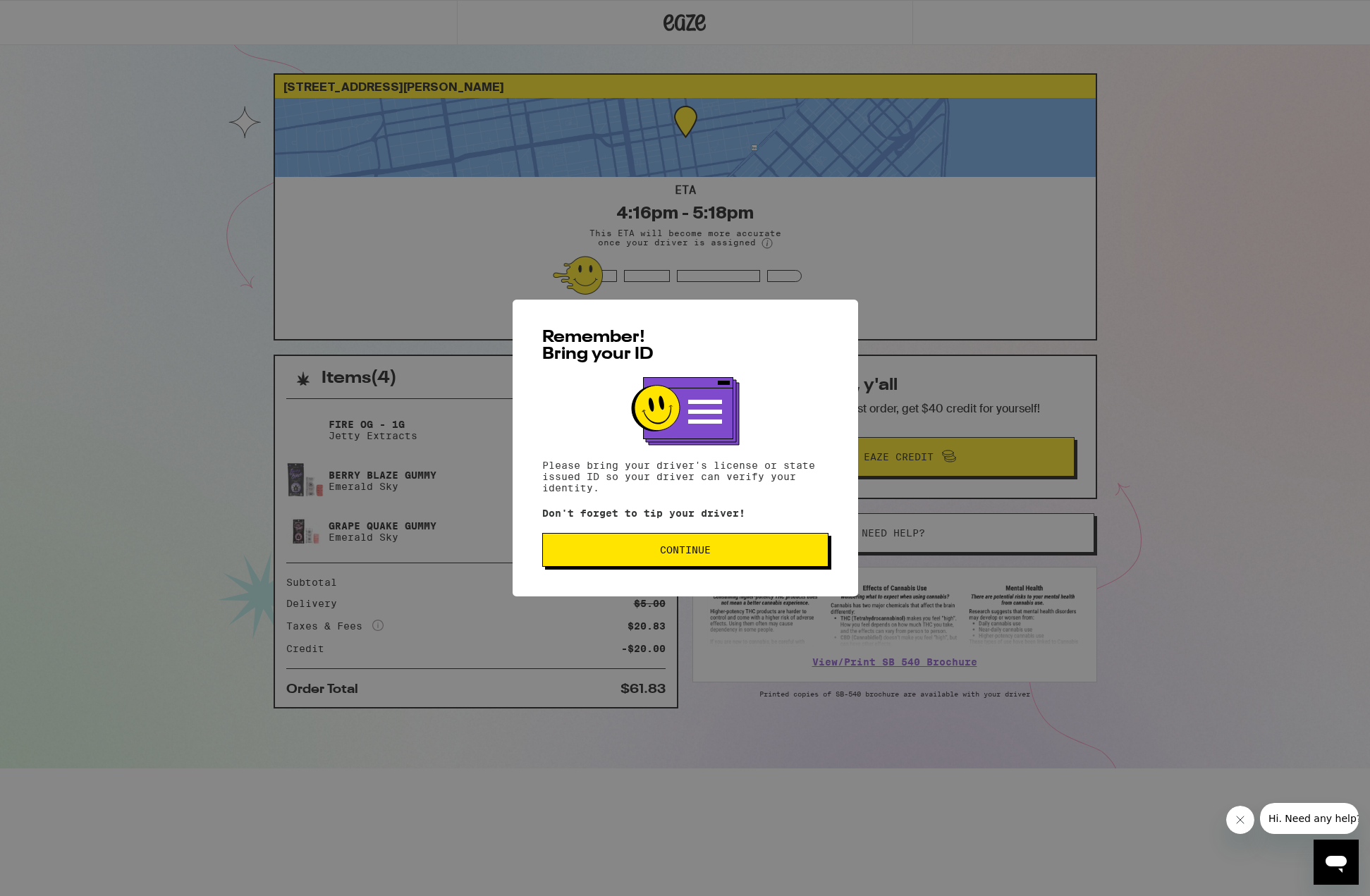
click at [626, 550] on span "Continue" at bounding box center [685, 550] width 263 height 10
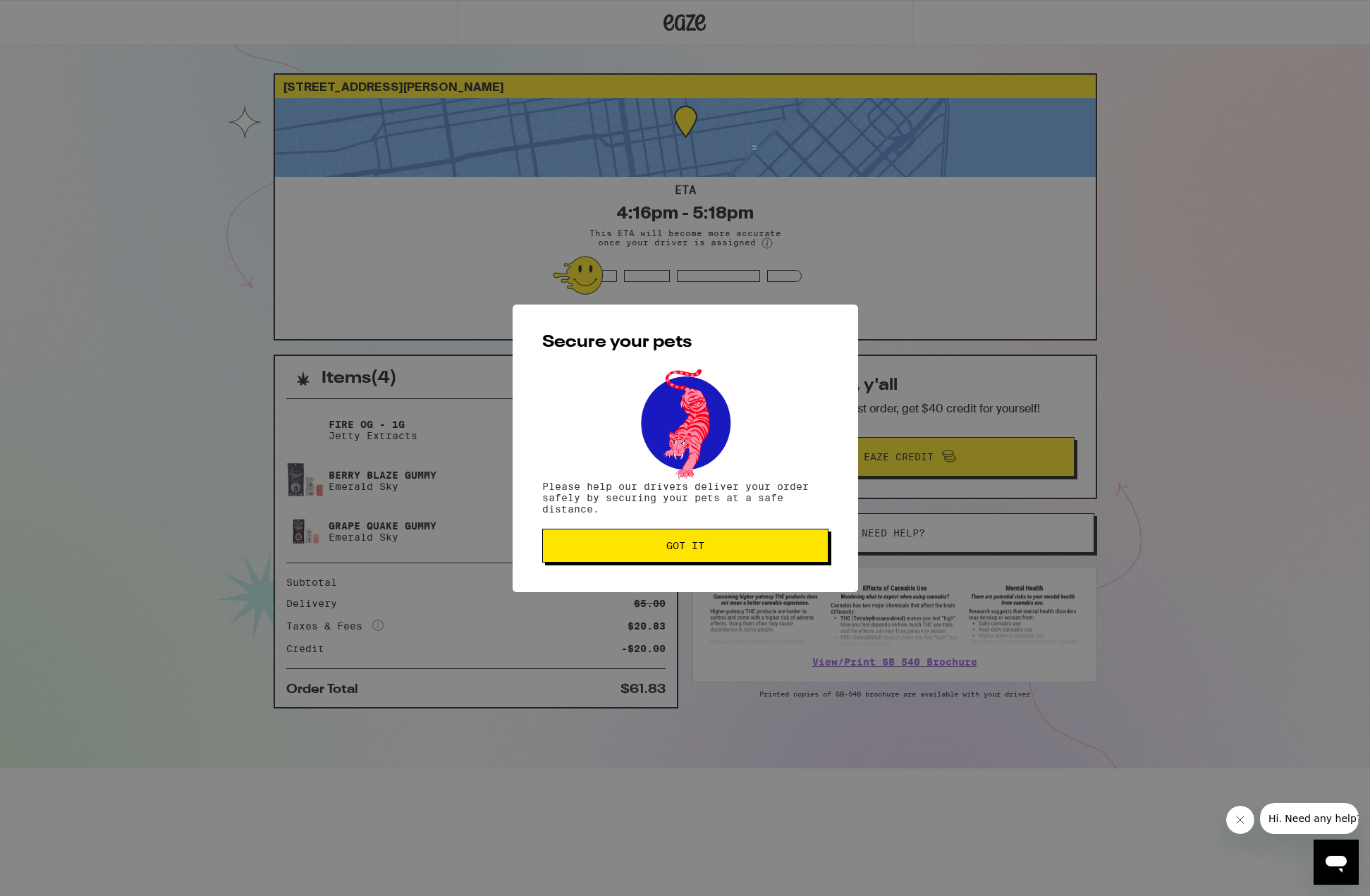
click at [613, 554] on button "Got it" at bounding box center [685, 546] width 287 height 34
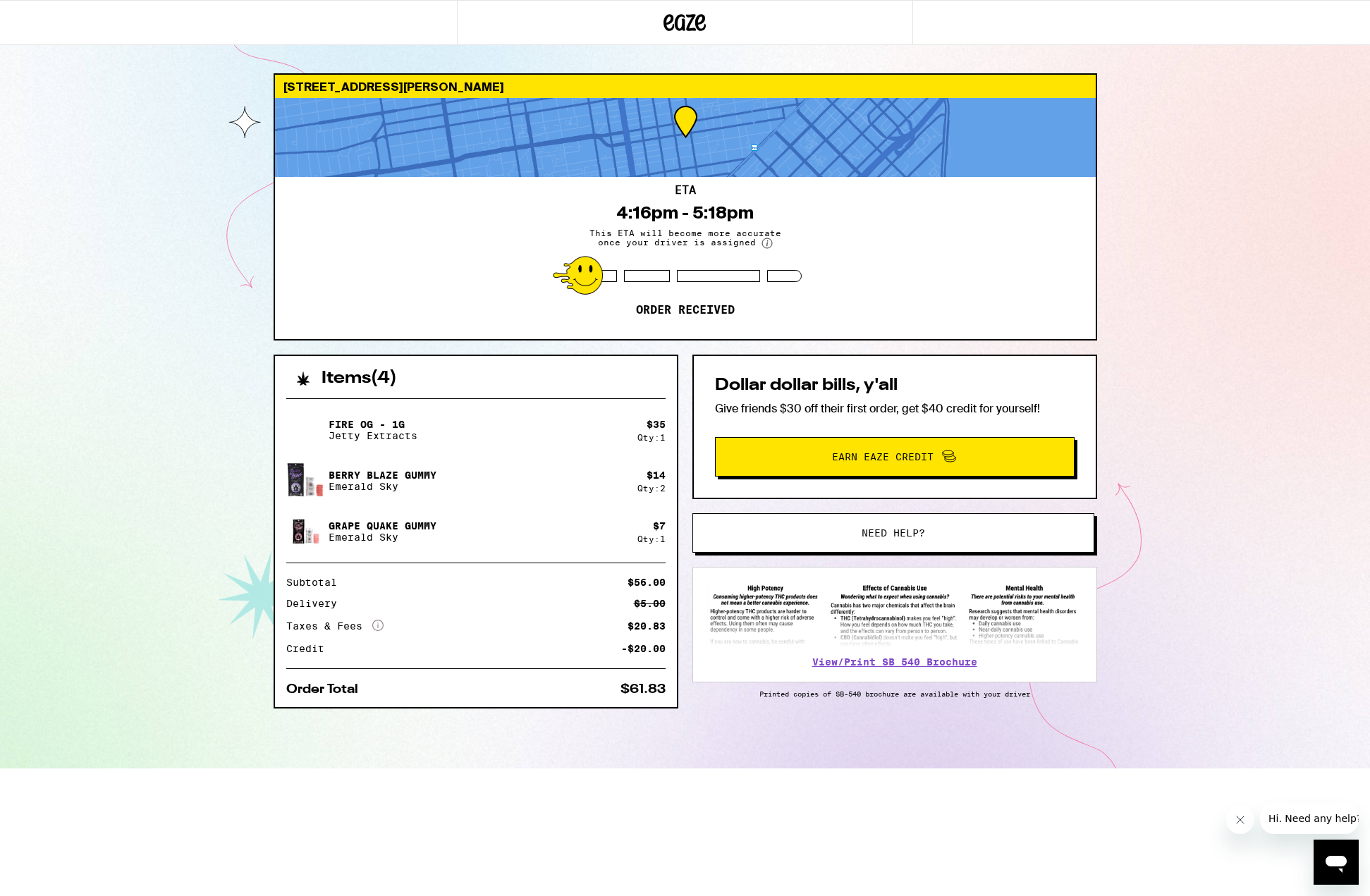
click at [1246, 813] on button "Close message from company" at bounding box center [1239, 820] width 28 height 28
click at [1232, 637] on div "[STREET_ADDRESS][PERSON_NAME] ETA 4:16pm - 5:18pm This ETA will become more acc…" at bounding box center [685, 384] width 1370 height 769
click at [819, 695] on p "Printed copies of SB-540 brochure are available with your driver" at bounding box center [894, 693] width 405 height 9
click at [390, 92] on div "[STREET_ADDRESS][PERSON_NAME]" at bounding box center [685, 86] width 821 height 23
click at [660, 246] on span "This ETA will become more accurate once your driver is assigned" at bounding box center [685, 238] width 211 height 20
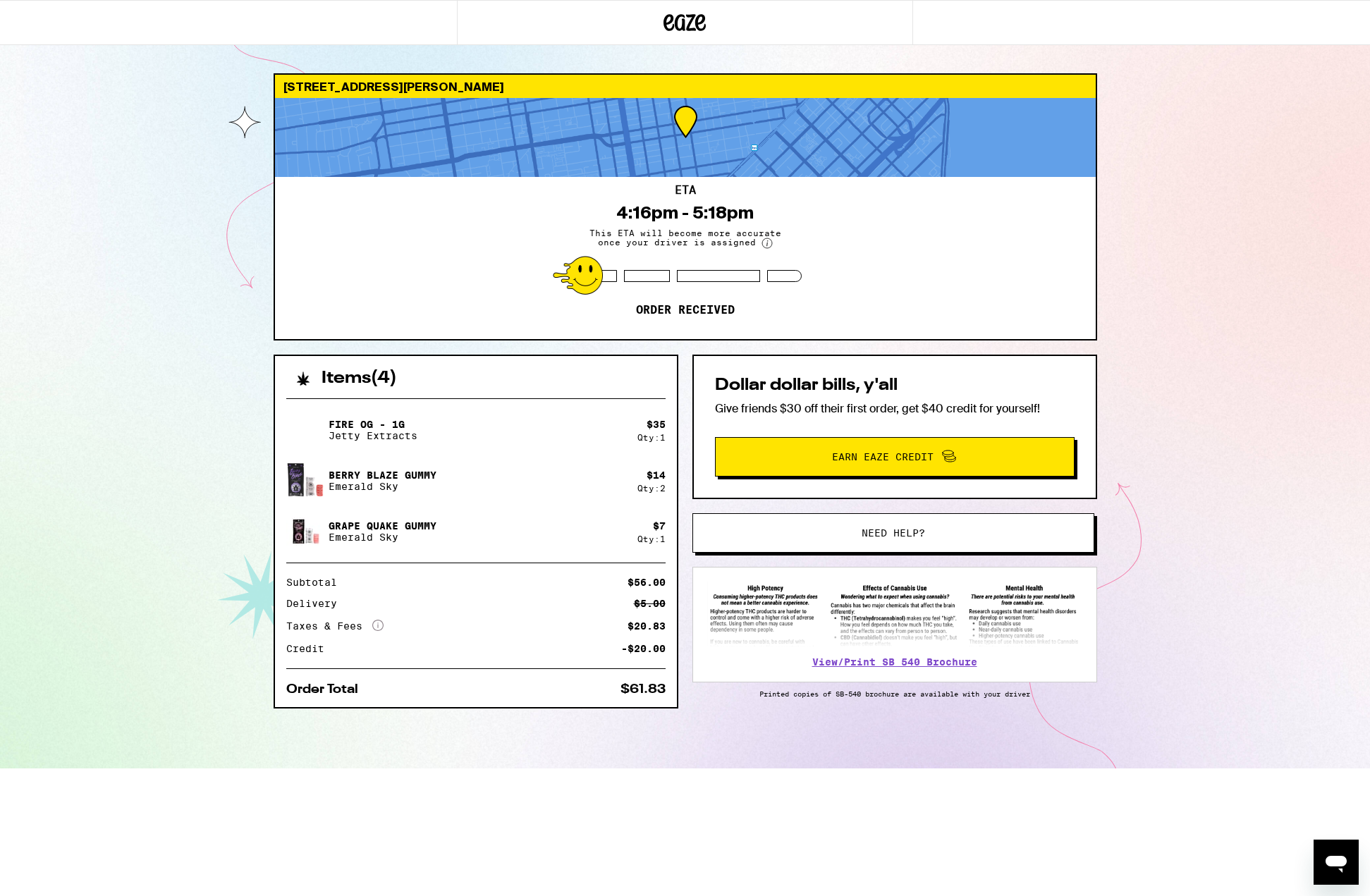
click at [744, 280] on div at bounding box center [718, 276] width 83 height 12
click at [494, 301] on div "ETA 4:16pm - 5:18pm This ETA will become more accurate once your driver is assi…" at bounding box center [685, 258] width 821 height 162
click at [650, 301] on div "ETA 4:16pm - 5:18pm This ETA will become more accurate once your driver is assi…" at bounding box center [685, 258] width 821 height 162
click at [652, 314] on p "Order received" at bounding box center [685, 310] width 98 height 14
click at [353, 307] on div "ETA 4:16pm - 5:18pm This ETA will become more accurate once your driver is assi…" at bounding box center [685, 258] width 821 height 162
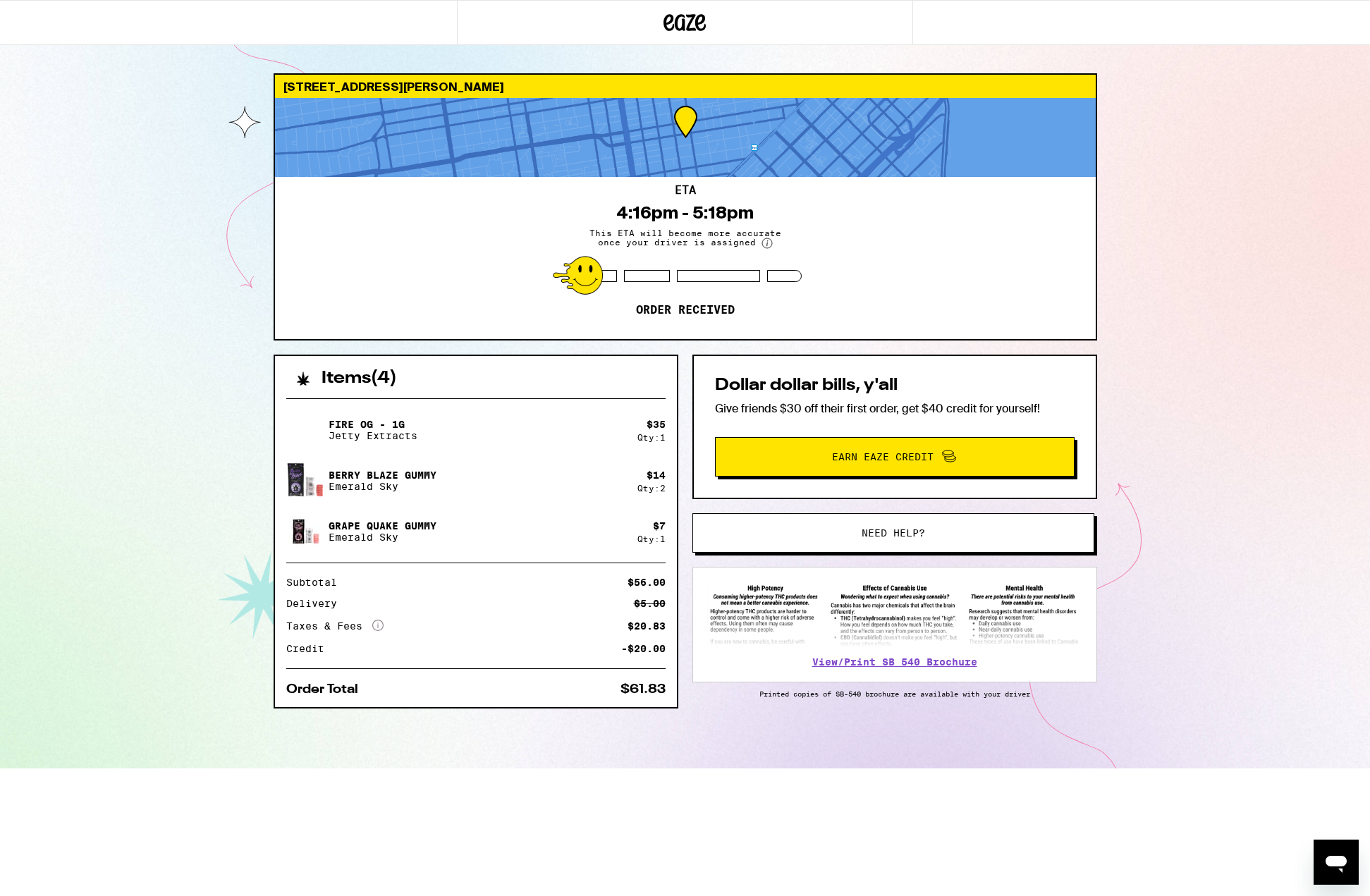
click at [169, 277] on div "[STREET_ADDRESS][PERSON_NAME] ETA 4:16pm - 5:18pm This ETA will become more acc…" at bounding box center [685, 384] width 1370 height 769
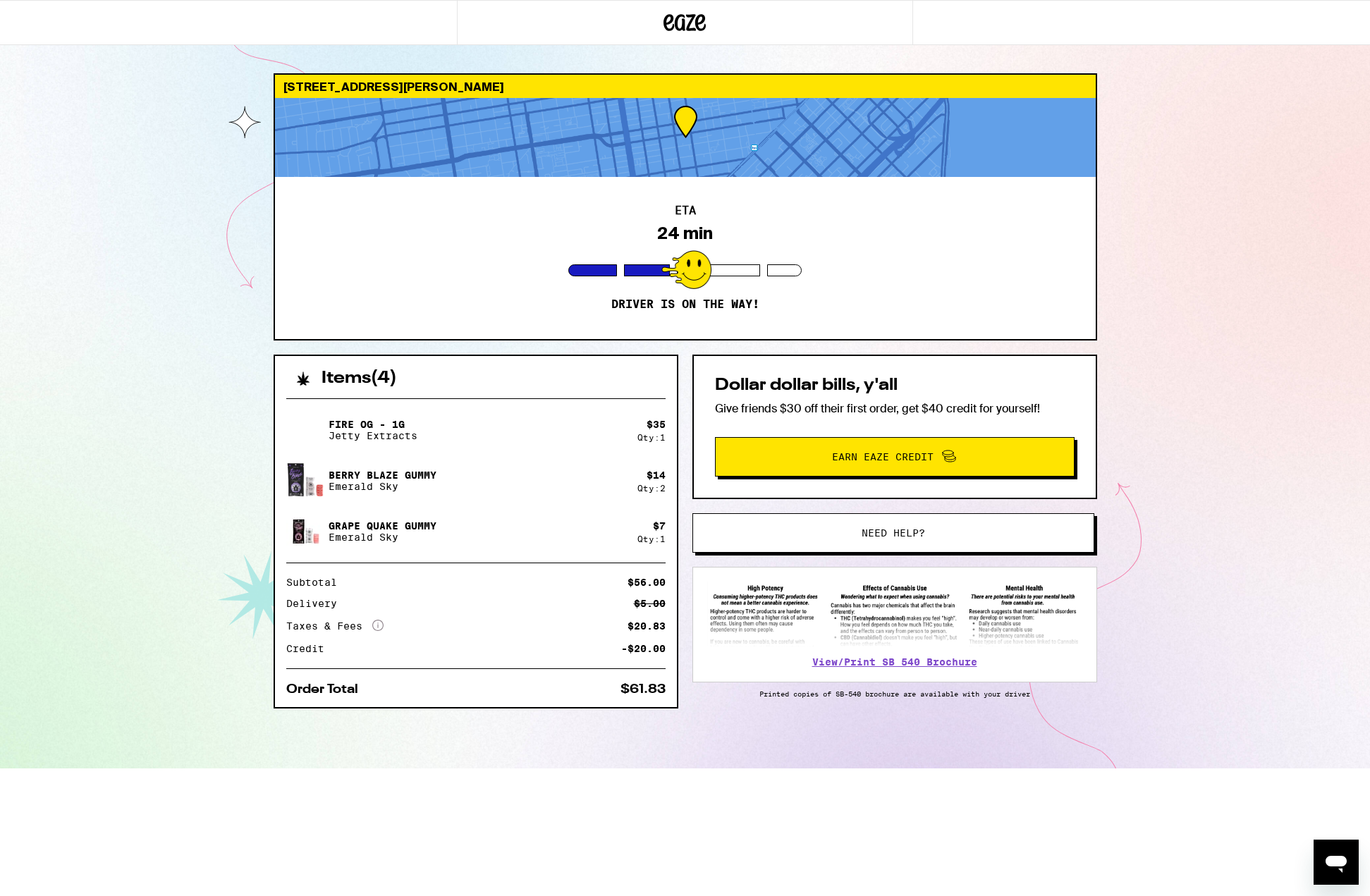
click at [151, 227] on div "[STREET_ADDRESS][PERSON_NAME] ETA 24 min Driver is on the way! Items ( 4 ) Fire…" at bounding box center [685, 384] width 1370 height 769
click at [195, 306] on div "[STREET_ADDRESS][PERSON_NAME] ETA 24 min Driver is on the way! Items ( 4 ) Fire…" at bounding box center [685, 384] width 1370 height 769
click at [229, 269] on div "[STREET_ADDRESS][PERSON_NAME] ETA 10 min Driver is on the way! Items ( 4 ) Fire…" at bounding box center [685, 384] width 1370 height 769
